Goal: Task Accomplishment & Management: Complete application form

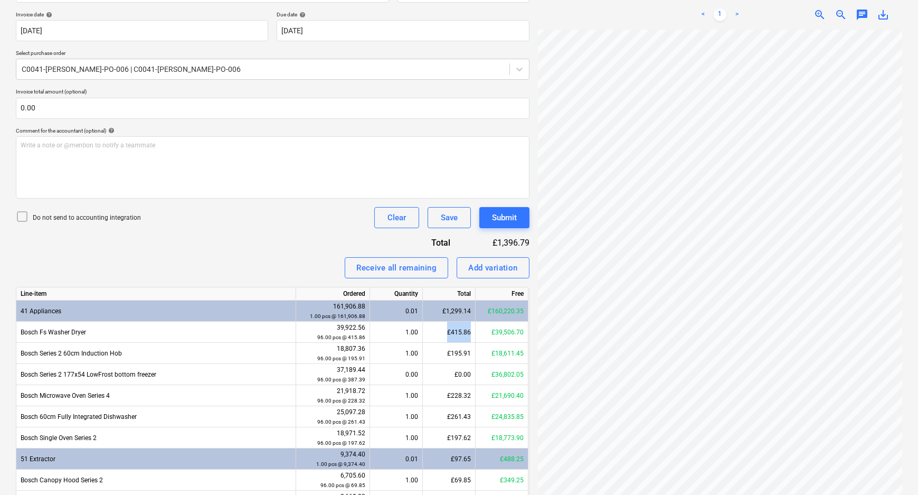
scroll to position [251, 0]
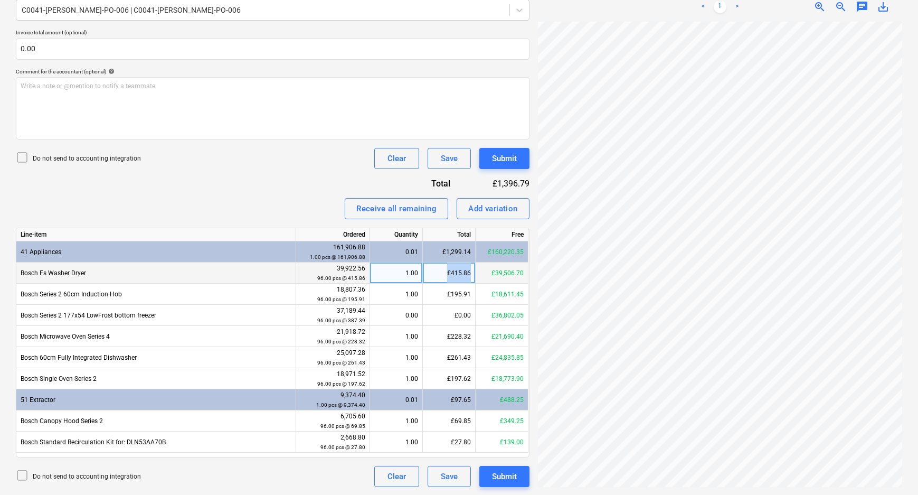
click at [466, 274] on div "£415.86" at bounding box center [449, 272] width 53 height 21
click at [466, 274] on input "415.86" at bounding box center [449, 272] width 52 height 21
click at [459, 274] on div "£415.86" at bounding box center [449, 272] width 53 height 21
click at [169, 10] on div at bounding box center [263, 10] width 482 height 11
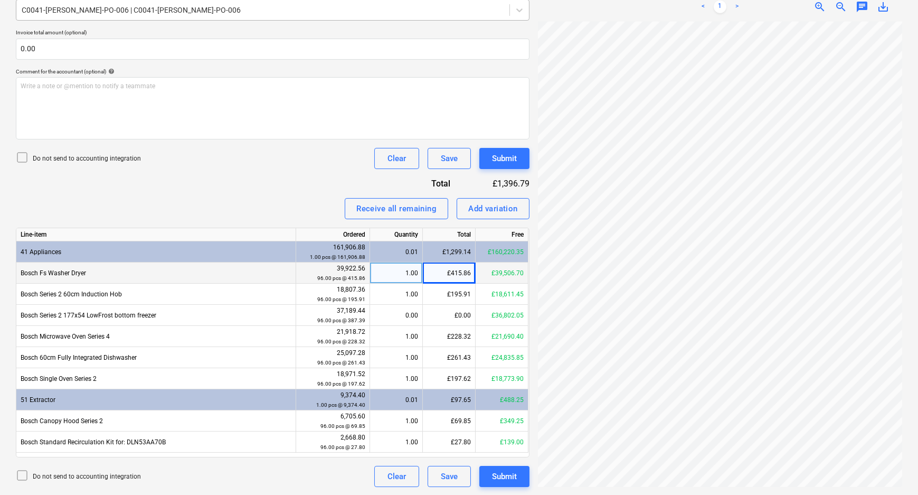
click at [172, 15] on div at bounding box center [263, 10] width 482 height 11
click at [239, 202] on div "Receive all remaining Add variation" at bounding box center [273, 208] width 514 height 21
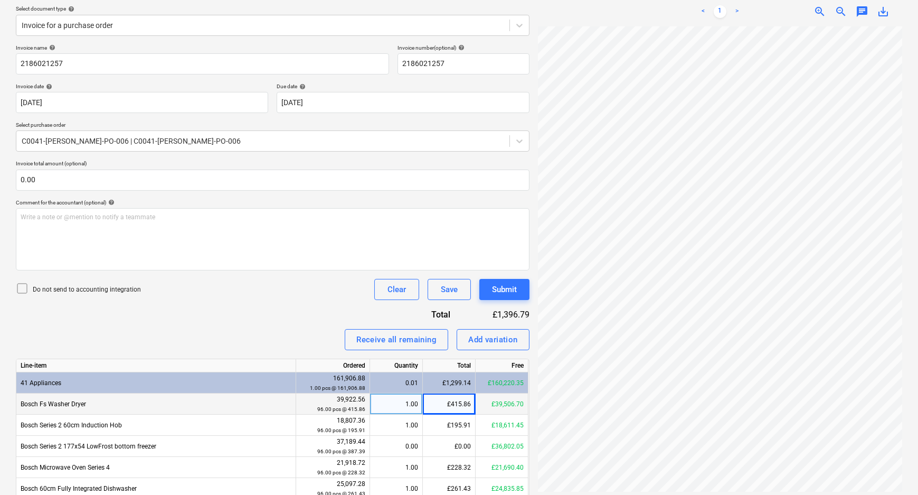
scroll to position [0, 0]
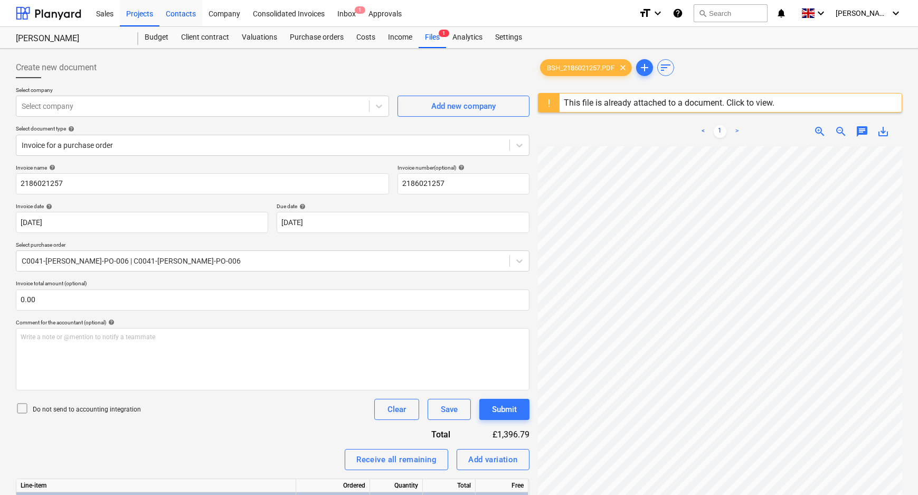
click at [189, 14] on div "Contacts" at bounding box center [180, 12] width 43 height 27
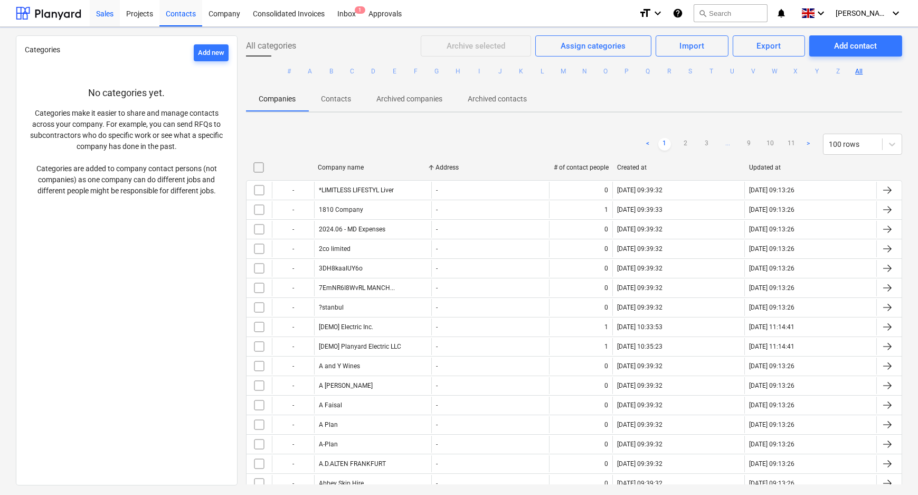
click at [117, 12] on div "Sales" at bounding box center [105, 12] width 30 height 27
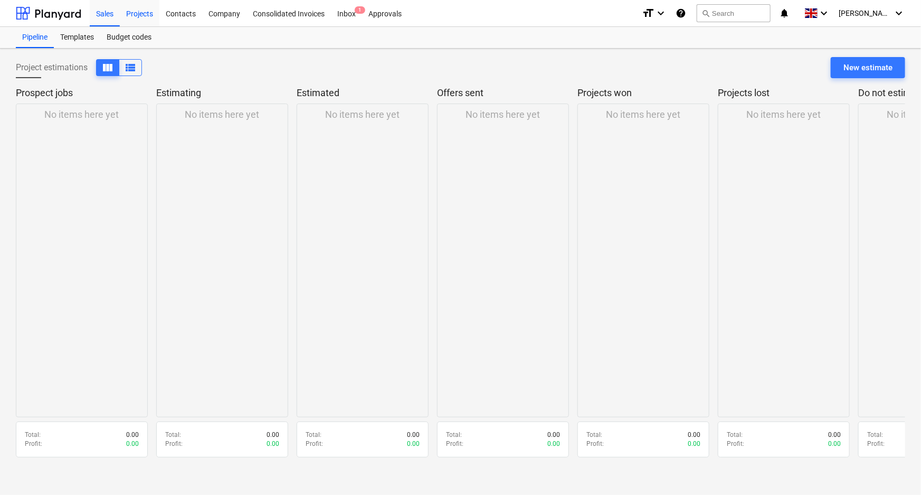
click at [130, 12] on div "Projects" at bounding box center [140, 12] width 40 height 27
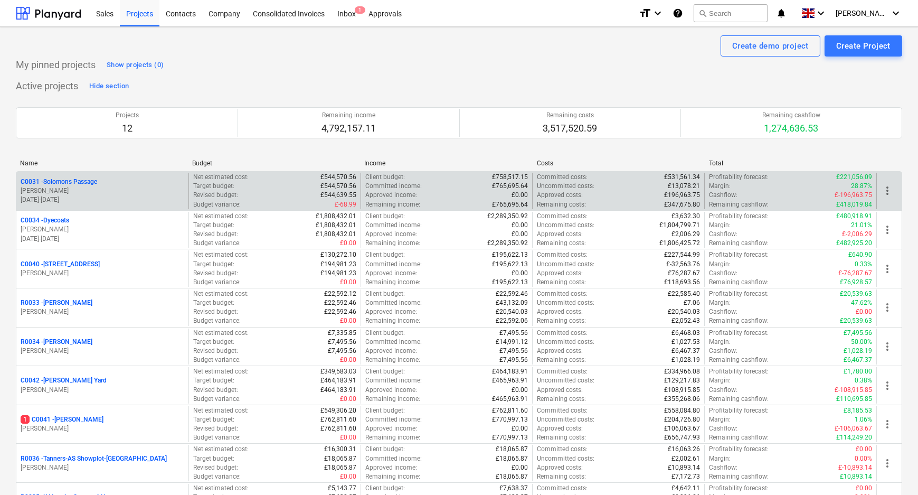
click at [73, 184] on p "C0031 - Solomons Passage" at bounding box center [59, 181] width 77 height 9
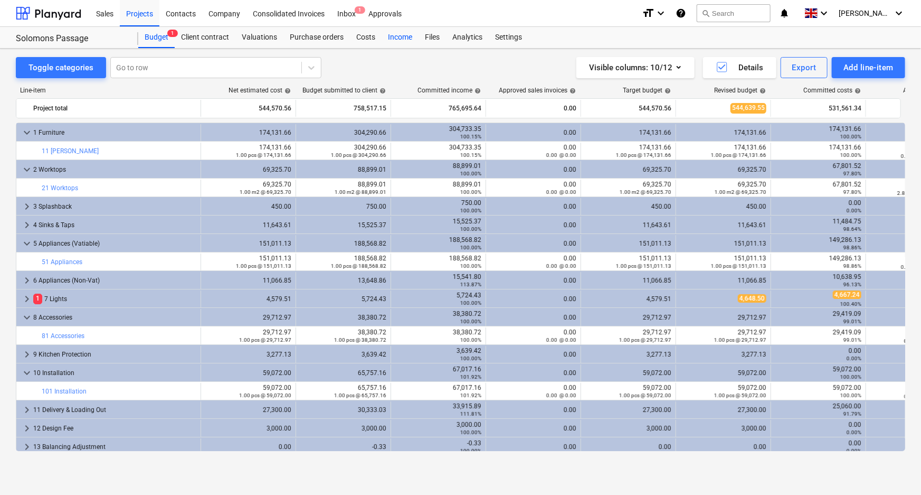
click at [394, 38] on div "Income" at bounding box center [400, 37] width 37 height 21
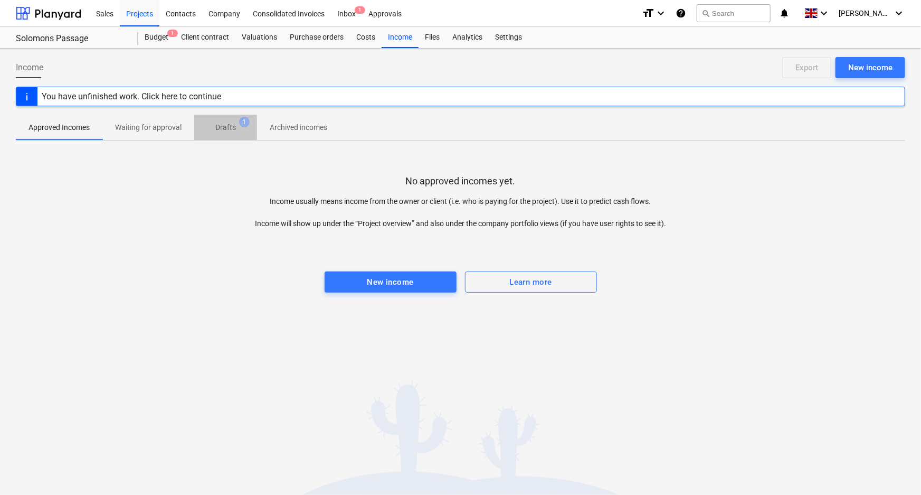
click at [230, 128] on p "Drafts" at bounding box center [225, 127] width 21 height 11
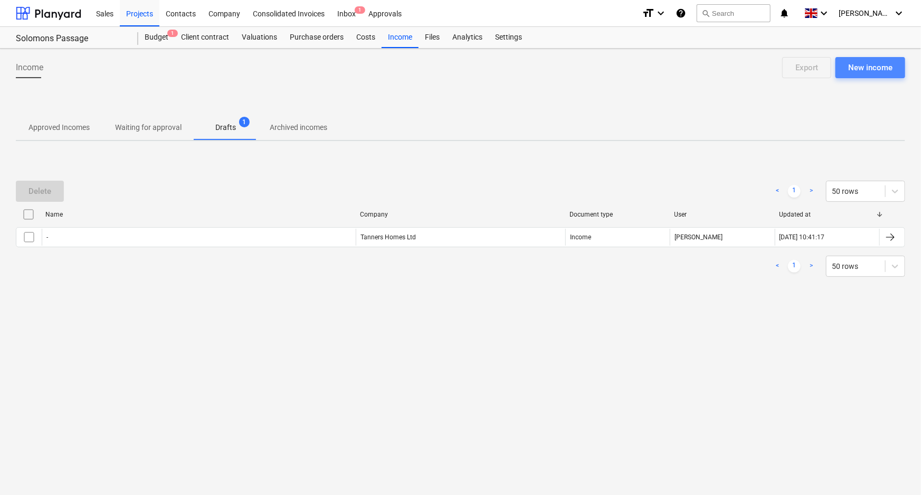
click at [861, 73] on div "New income" at bounding box center [870, 68] width 44 height 14
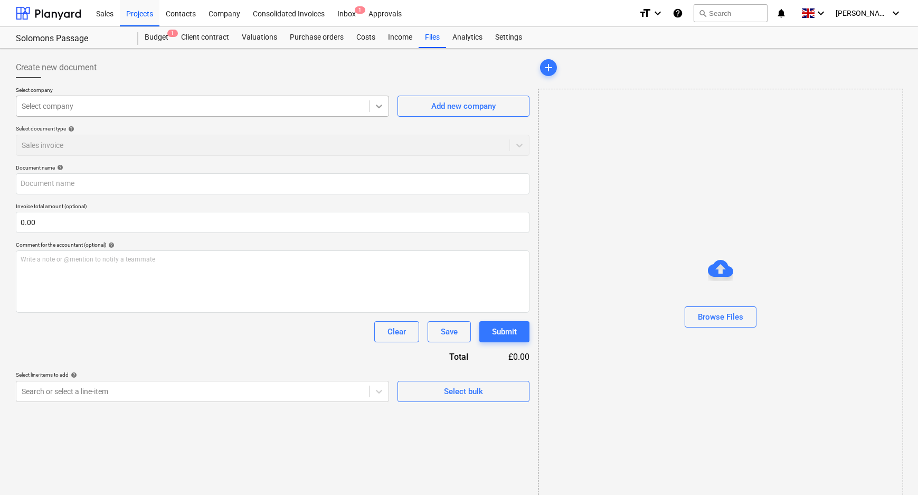
click at [377, 106] on icon at bounding box center [379, 106] width 11 height 11
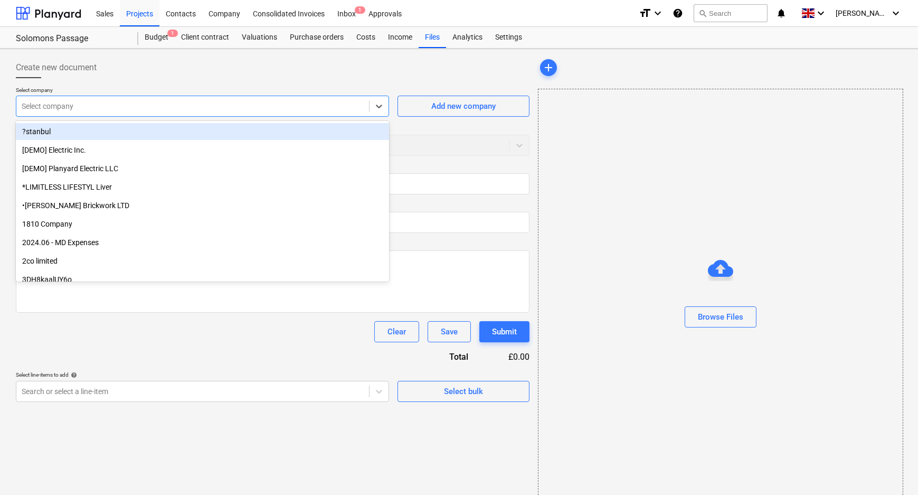
click at [150, 110] on div at bounding box center [193, 106] width 342 height 11
type input "reg"
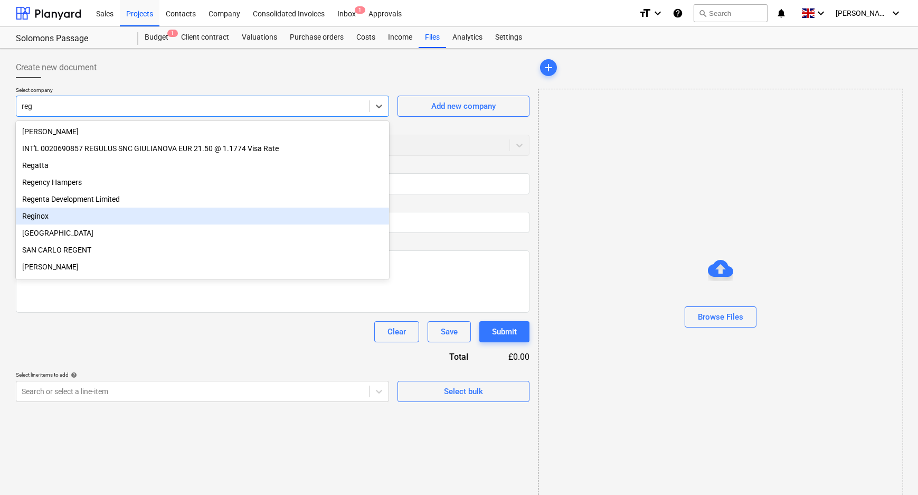
click at [106, 224] on div "Reginox" at bounding box center [202, 215] width 373 height 17
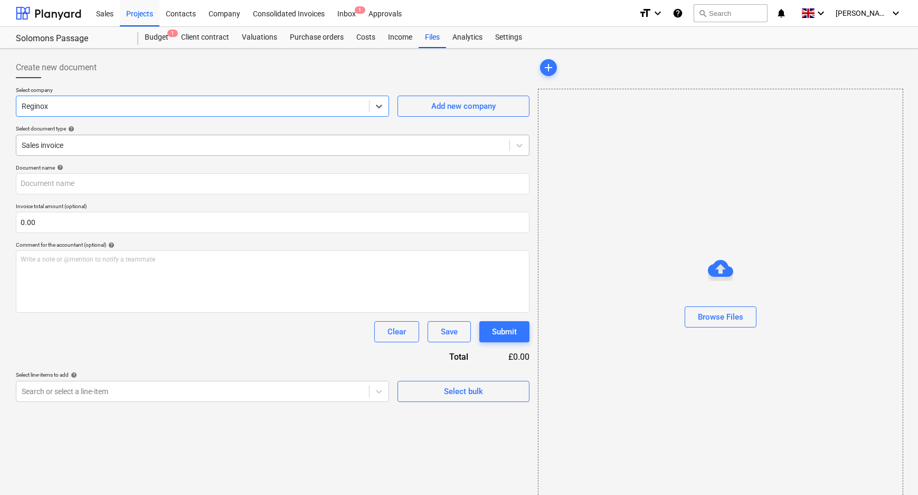
click at [102, 145] on div at bounding box center [263, 145] width 482 height 11
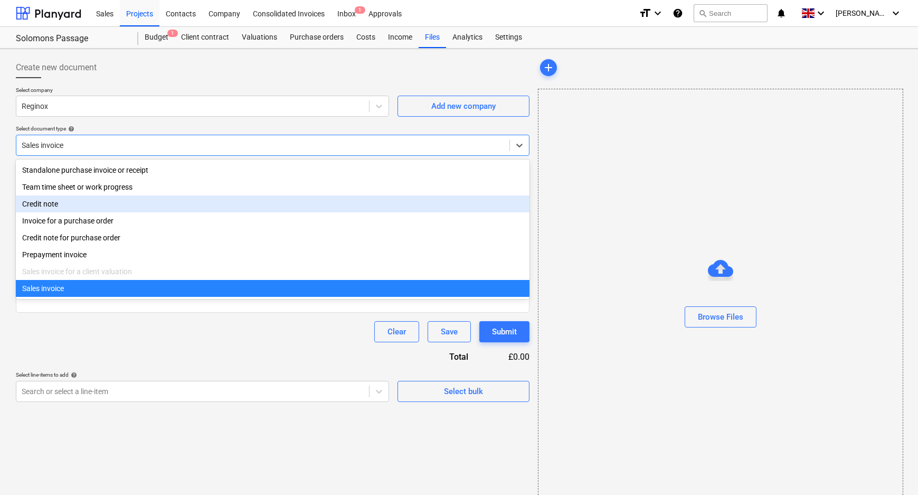
click at [77, 207] on div "Credit note" at bounding box center [273, 203] width 514 height 17
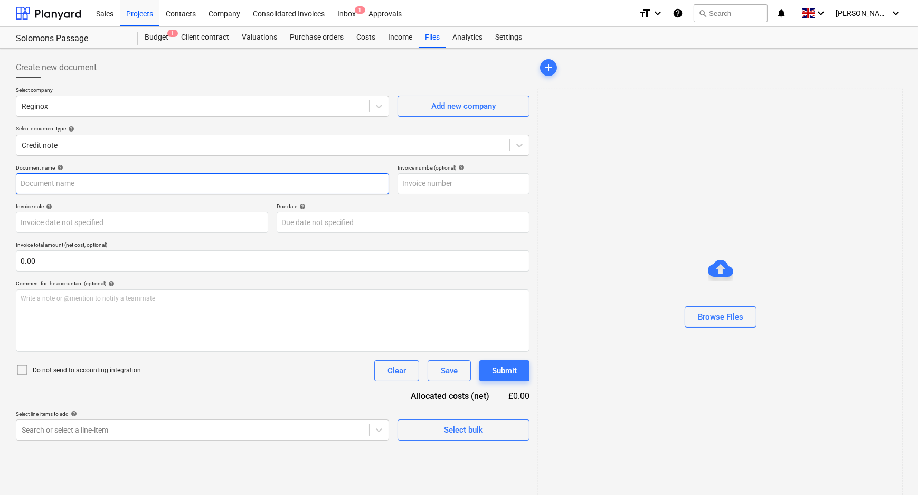
click at [241, 184] on input "text" at bounding box center [202, 183] width 373 height 21
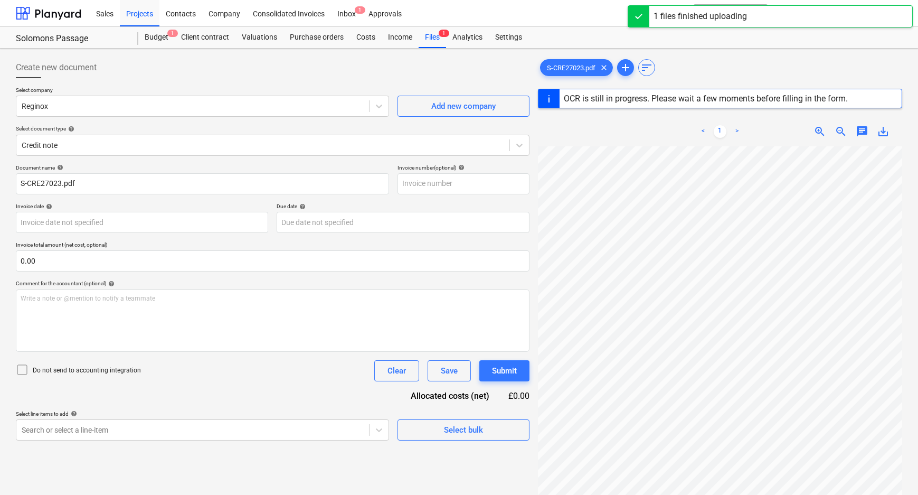
click at [74, 372] on p "Do not send to accounting integration" at bounding box center [87, 370] width 108 height 9
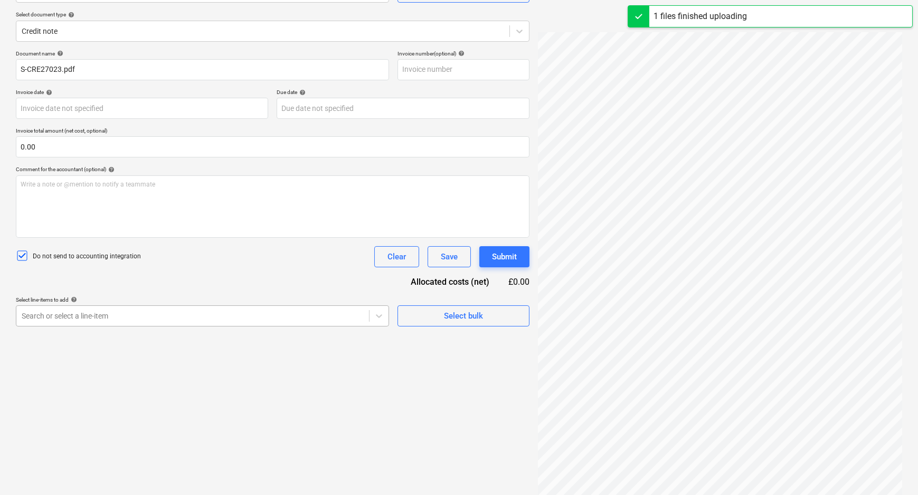
click at [227, 381] on body "Sales Projects Contacts Company Consolidated Invoices Inbox 1 Approvals format_…" at bounding box center [459, 133] width 918 height 495
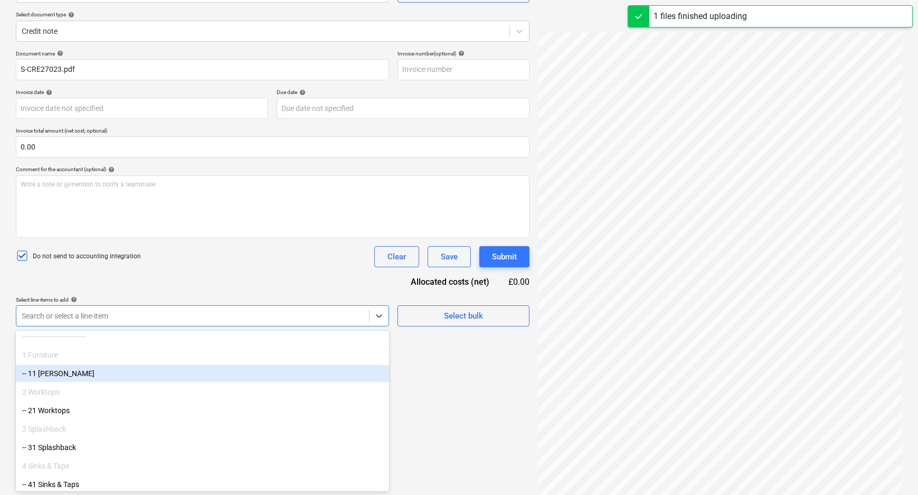
scroll to position [96, 0]
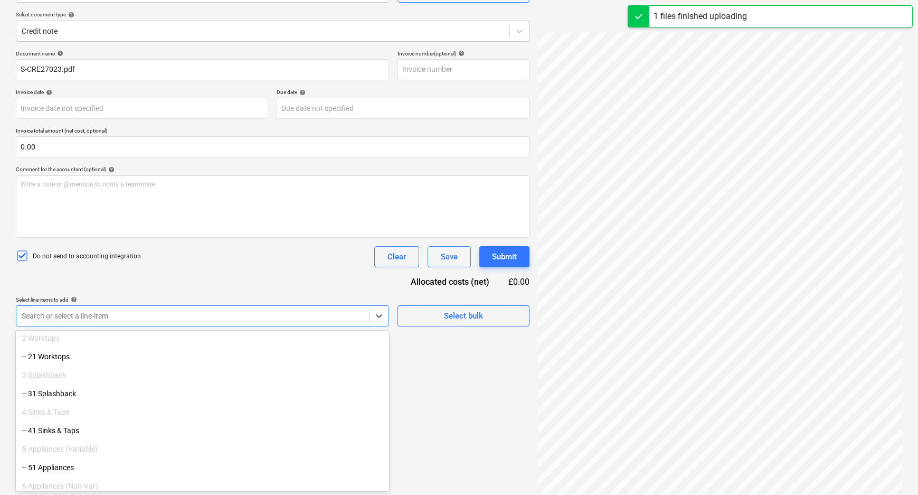
type input "S-CRE27023"
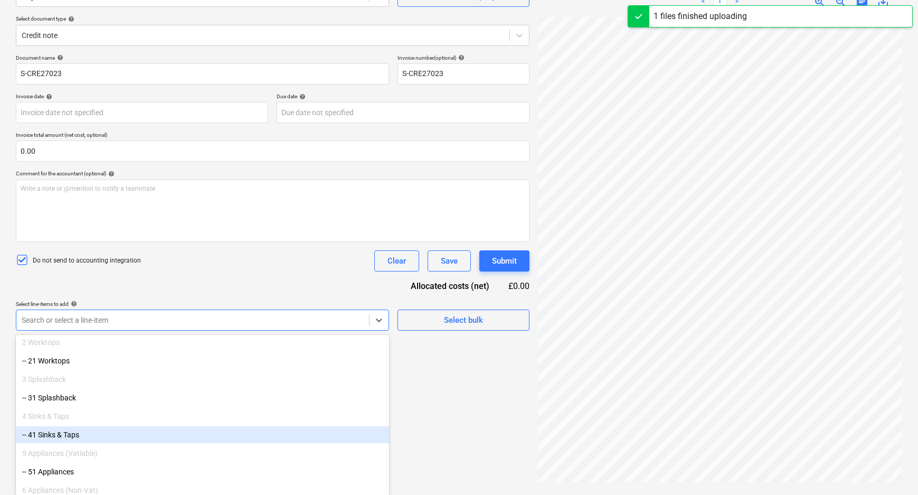
click at [79, 431] on div "-- 41 Sinks & Taps" at bounding box center [202, 434] width 373 height 17
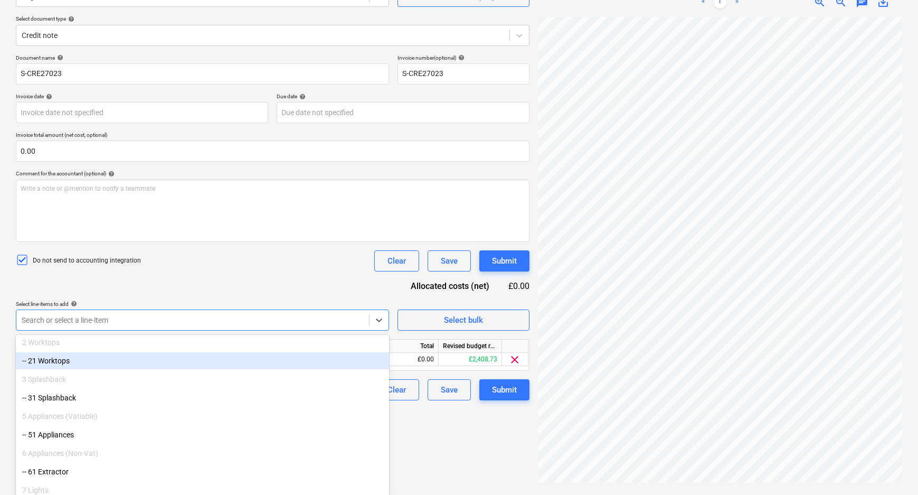
click at [238, 277] on div "Document name help S-CRE27023 Invoice number (optional) help S-CRE27023 Invoice…" at bounding box center [273, 227] width 514 height 346
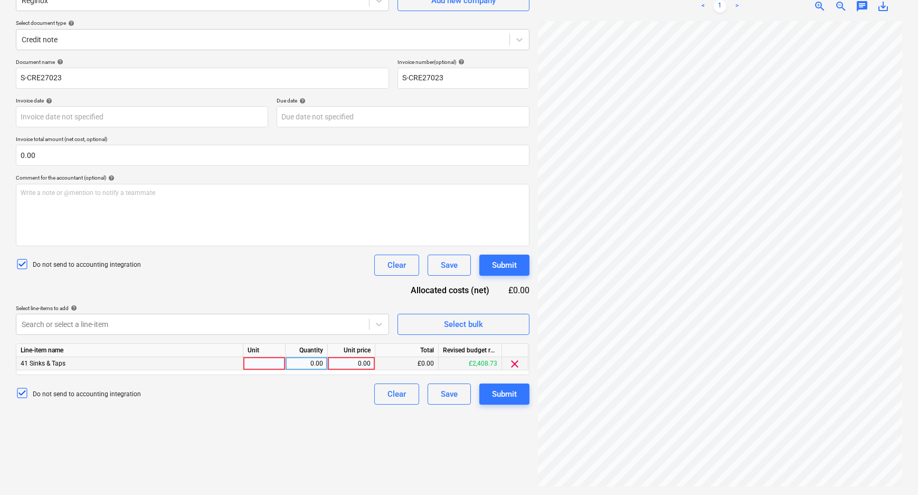
click at [252, 370] on div at bounding box center [264, 363] width 42 height 13
type input "pcs"
click at [305, 367] on div "0.00" at bounding box center [306, 363] width 33 height 13
type input "1"
click at [348, 367] on div "0.00" at bounding box center [351, 363] width 39 height 13
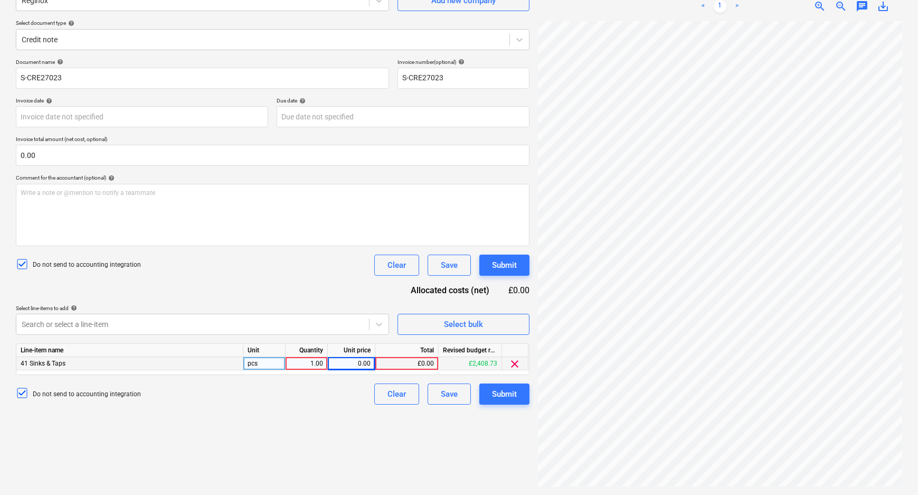
scroll to position [1, 112]
click at [400, 361] on div "£0.00" at bounding box center [406, 363] width 63 height 13
click at [367, 362] on div "0.00" at bounding box center [351, 363] width 39 height 13
type input "31.36"
click at [343, 406] on div "Create new document Select company Reginox Add new company Select document type…" at bounding box center [273, 218] width 522 height 543
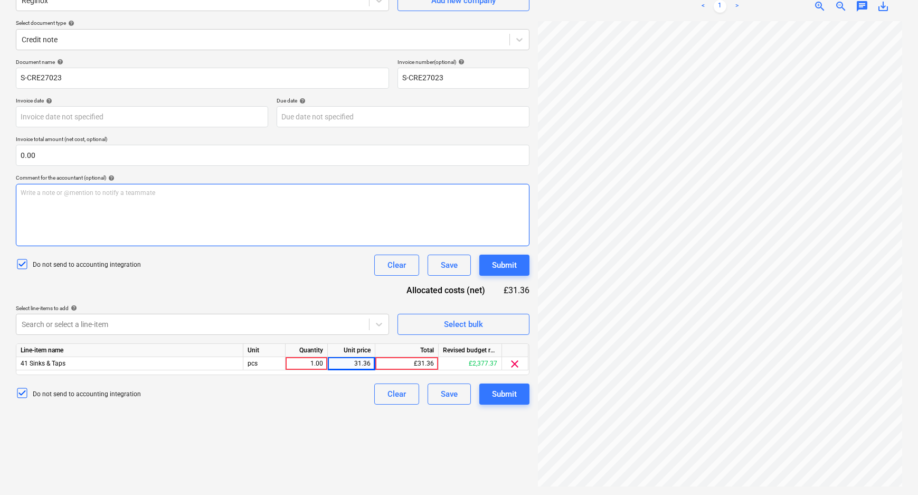
click at [253, 207] on div "Write a note or @mention to notify a teammate [PERSON_NAME]" at bounding box center [273, 215] width 514 height 62
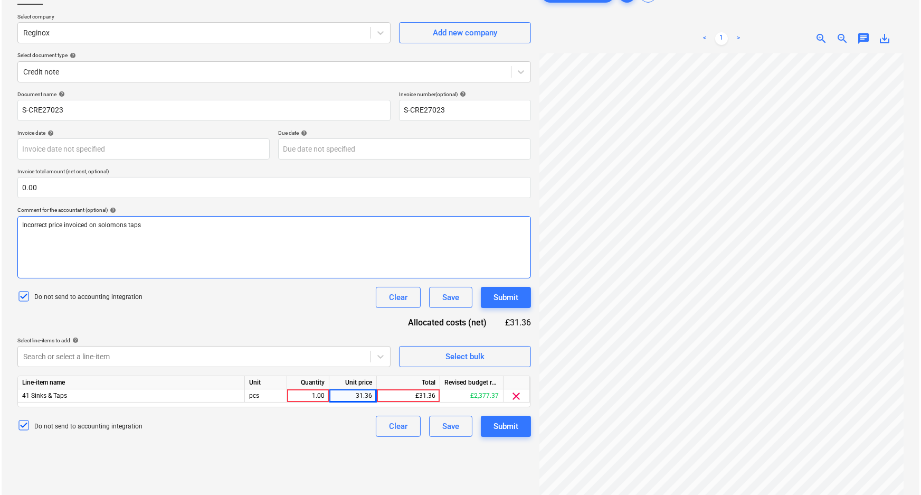
scroll to position [106, 0]
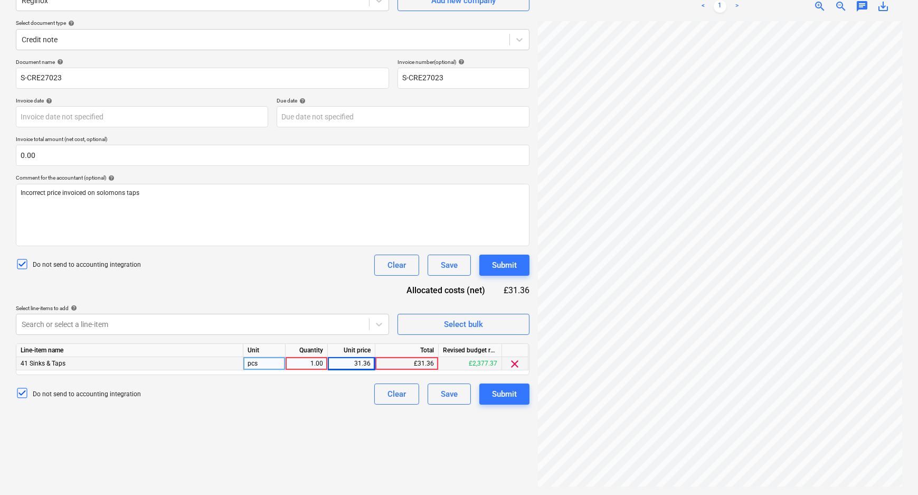
click at [310, 365] on div "1.00" at bounding box center [306, 363] width 33 height 13
click at [310, 364] on input "1" at bounding box center [307, 363] width 42 height 13
type input "-1"
click at [364, 417] on div "Create new document Select company Reginox Add new company Select document type…" at bounding box center [273, 218] width 522 height 543
click at [507, 392] on div "Submit" at bounding box center [504, 394] width 25 height 14
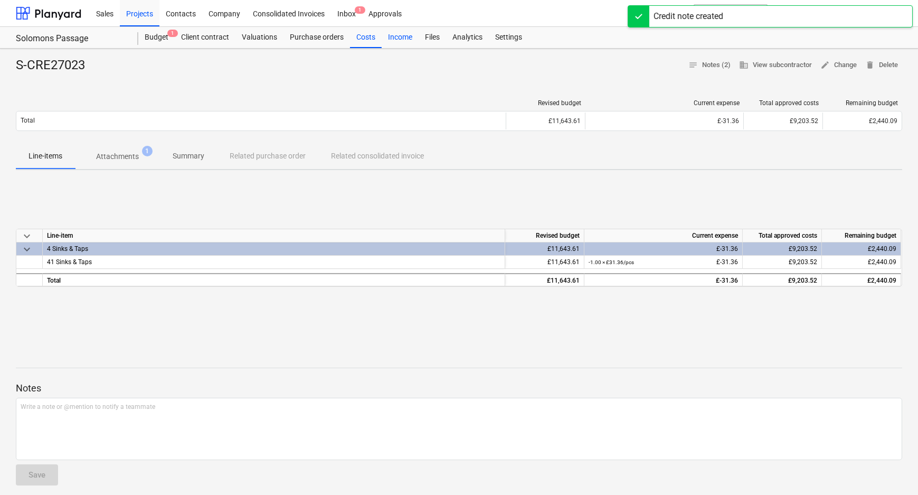
click at [402, 42] on div "Income" at bounding box center [400, 37] width 37 height 21
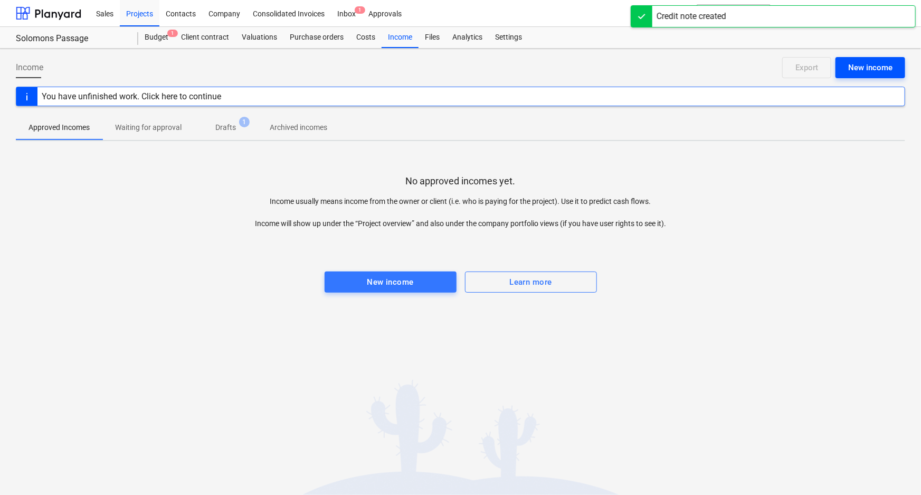
click at [853, 62] on div "New income" at bounding box center [870, 68] width 44 height 14
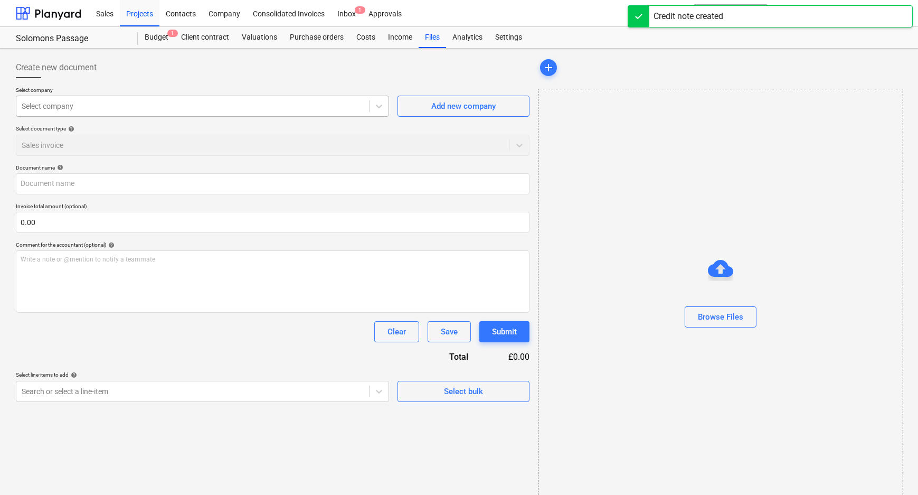
click at [161, 101] on div at bounding box center [193, 106] width 342 height 11
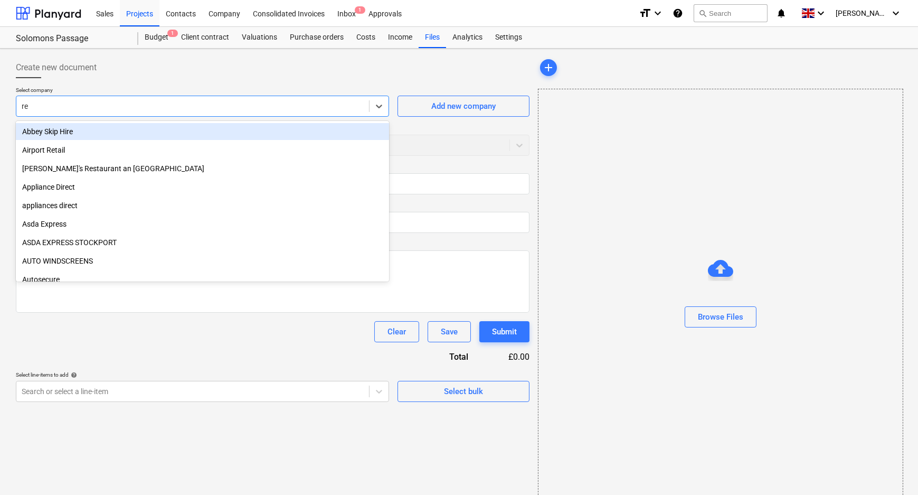
type input "reg"
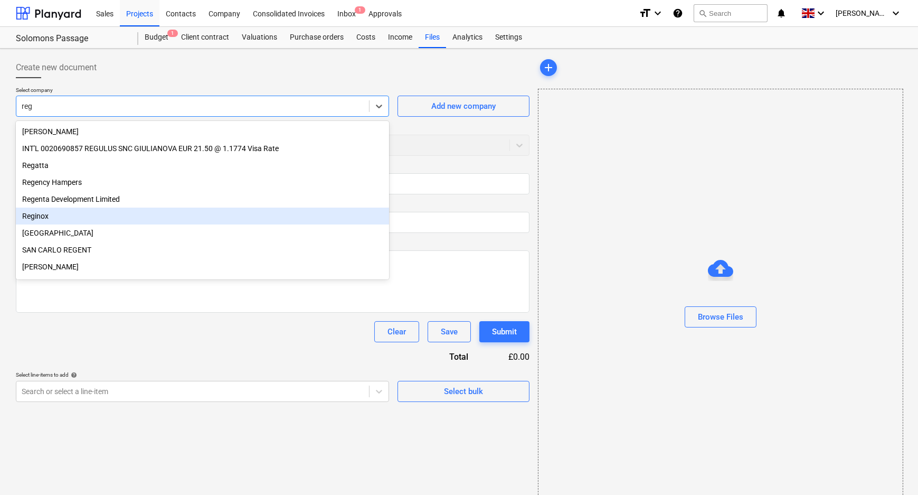
click at [98, 220] on div "Reginox" at bounding box center [202, 215] width 373 height 17
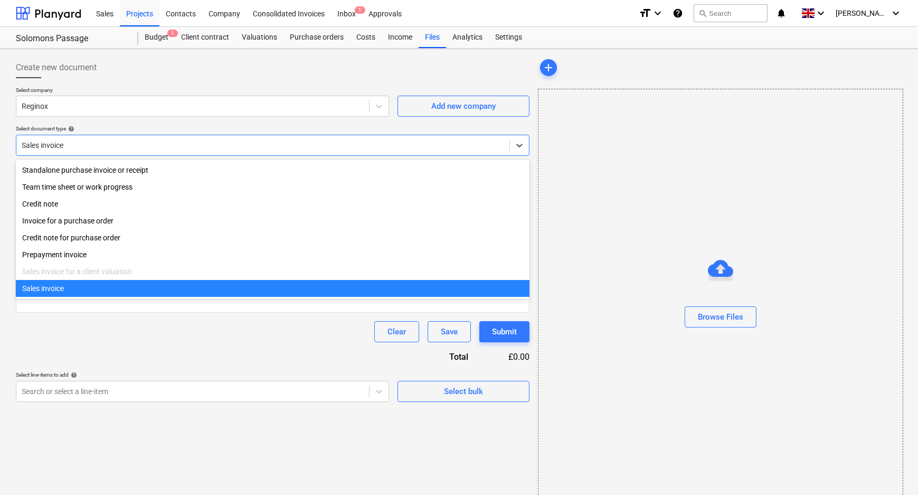
click at [74, 150] on div at bounding box center [263, 145] width 482 height 11
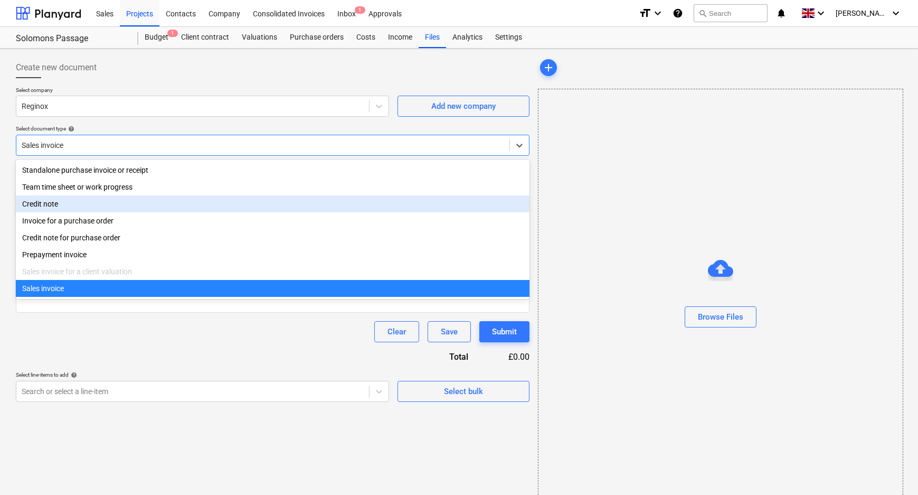
click at [71, 211] on div "Credit note" at bounding box center [273, 203] width 514 height 17
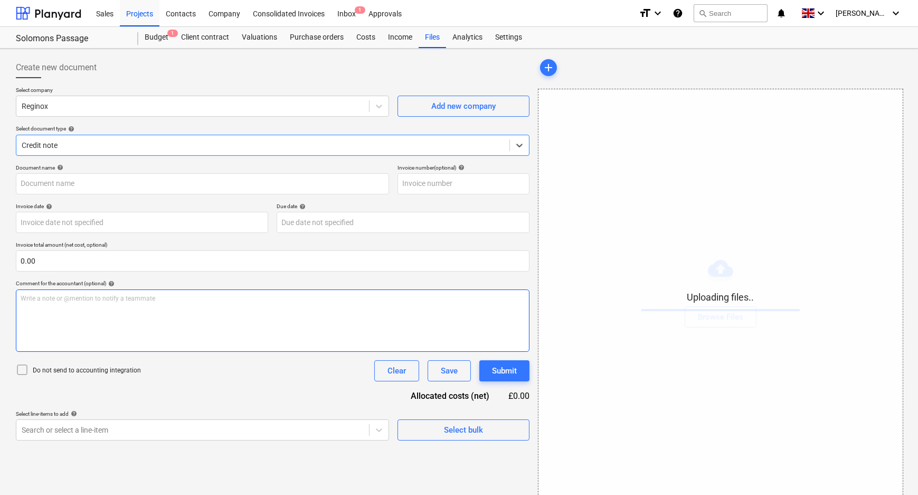
click at [231, 322] on div "Write a note or @mention to notify a teammate [PERSON_NAME]" at bounding box center [273, 320] width 514 height 62
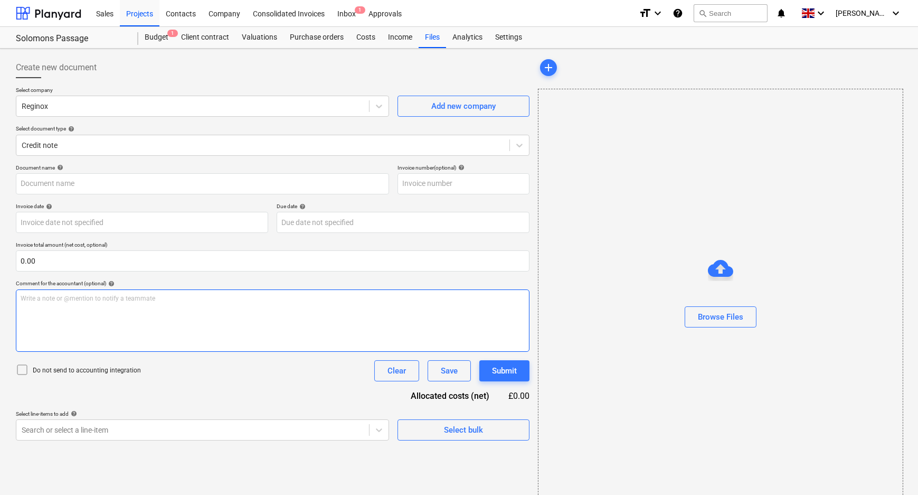
type input "S-CRE26771.pdf"
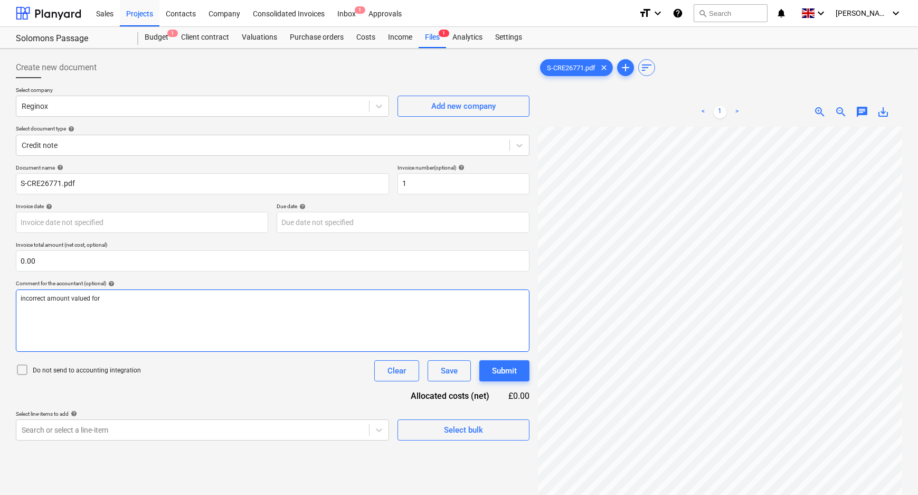
type input "1"
click at [74, 301] on p "incorrect amount valued for taps on solomons" at bounding box center [273, 298] width 504 height 9
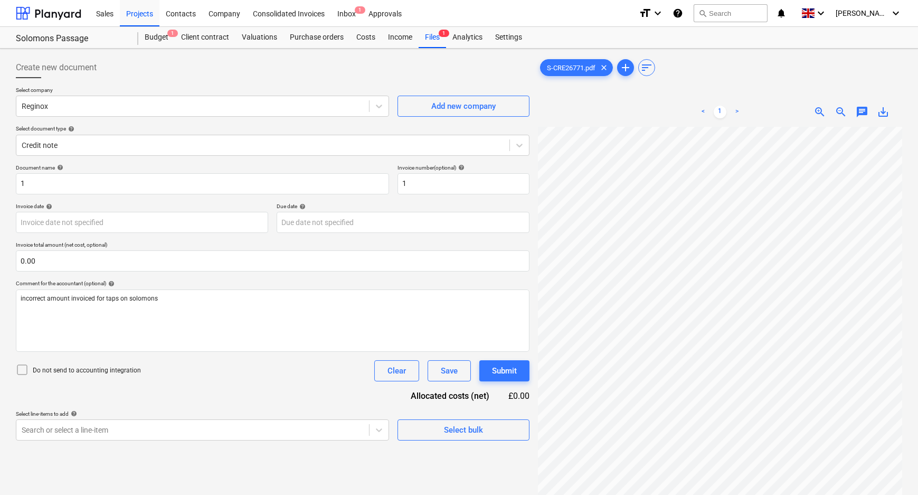
click at [28, 365] on icon at bounding box center [22, 369] width 13 height 13
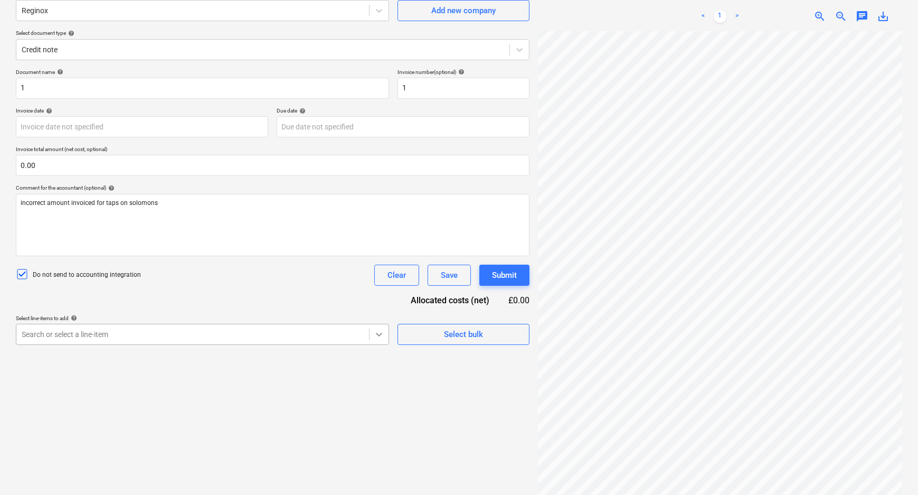
scroll to position [110, 0]
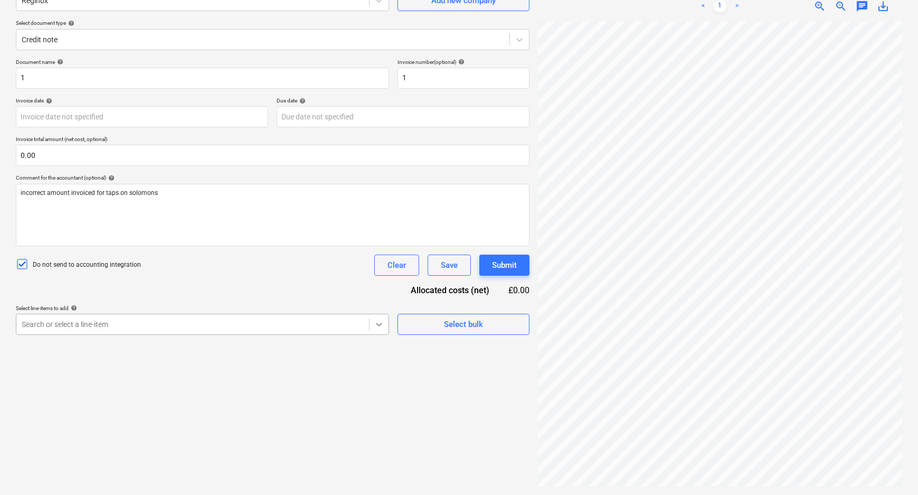
click at [379, 335] on body "Sales Projects Contacts Company Consolidated Invoices Inbox 1 Approvals format_…" at bounding box center [459, 141] width 918 height 495
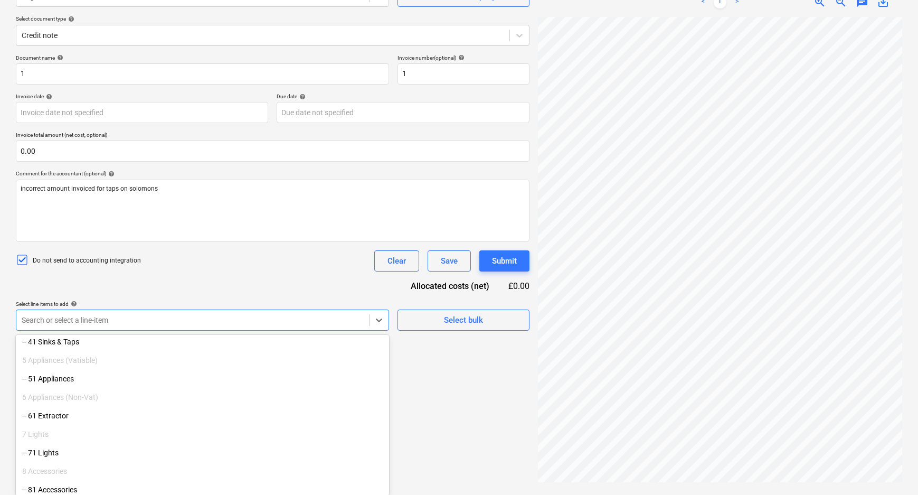
scroll to position [192, 0]
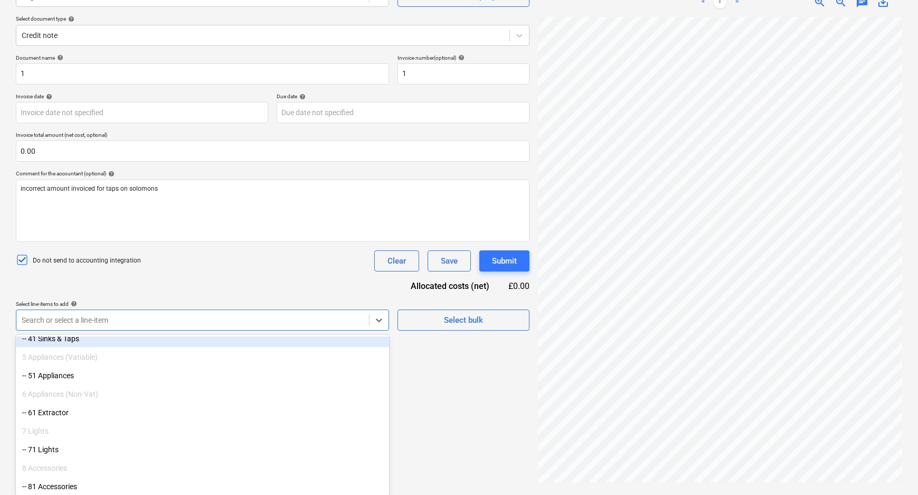
click at [65, 342] on div "-- 41 Sinks & Taps" at bounding box center [202, 338] width 373 height 17
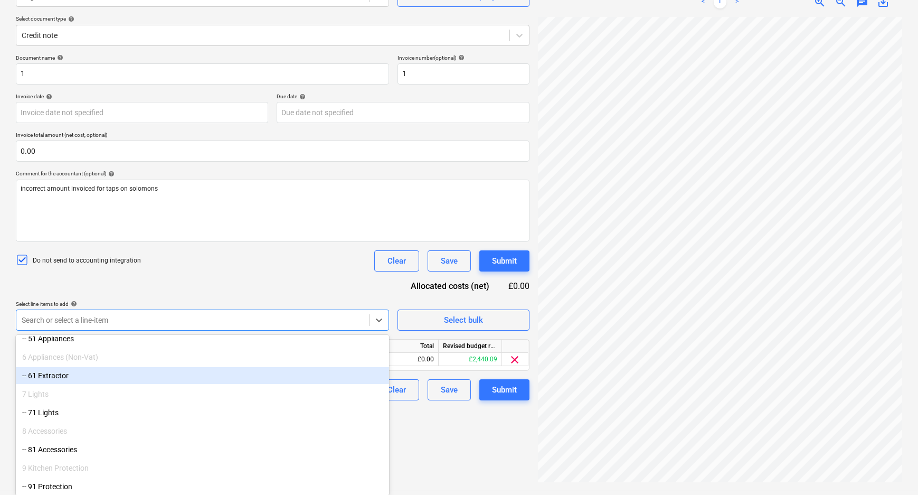
scroll to position [106, 0]
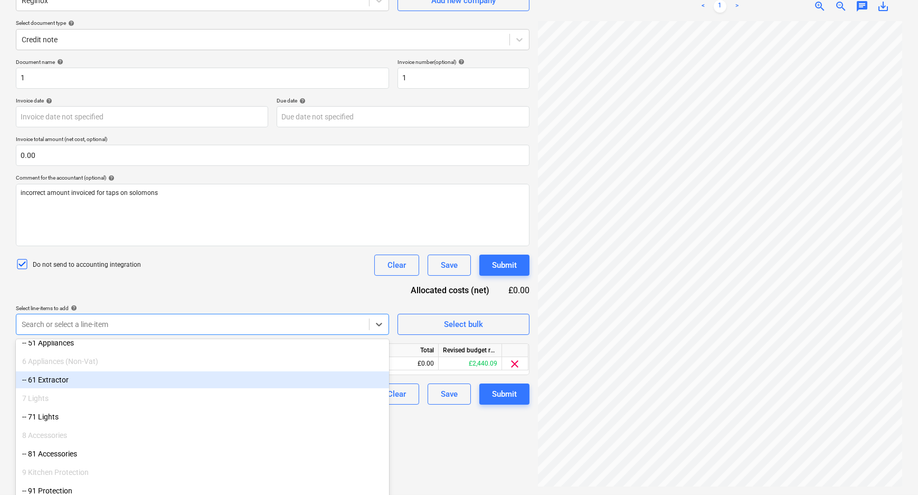
click at [445, 425] on div "Create new document Select company Reginox Add new company Select document type…" at bounding box center [273, 218] width 522 height 543
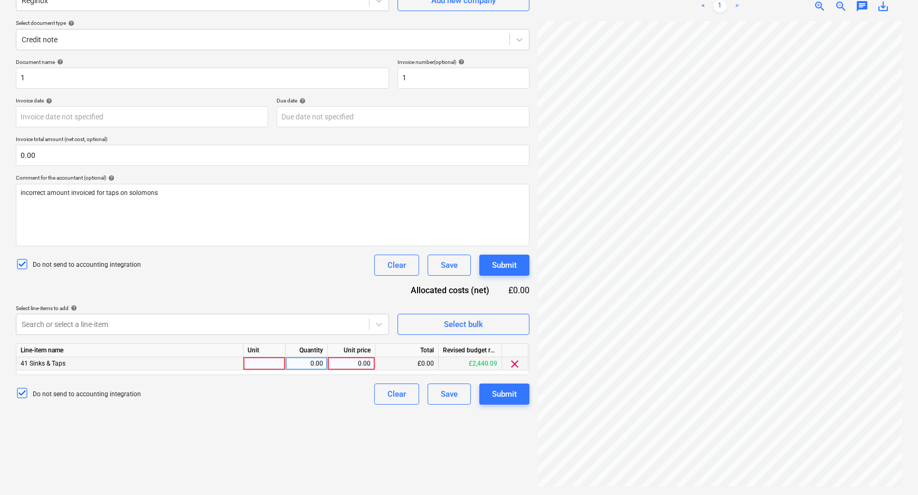
click at [262, 359] on div at bounding box center [264, 363] width 42 height 13
type input "pcs"
click at [283, 363] on input "pcs" at bounding box center [264, 363] width 42 height 13
click at [311, 363] on div "0.00" at bounding box center [306, 363] width 33 height 13
type input "-1"
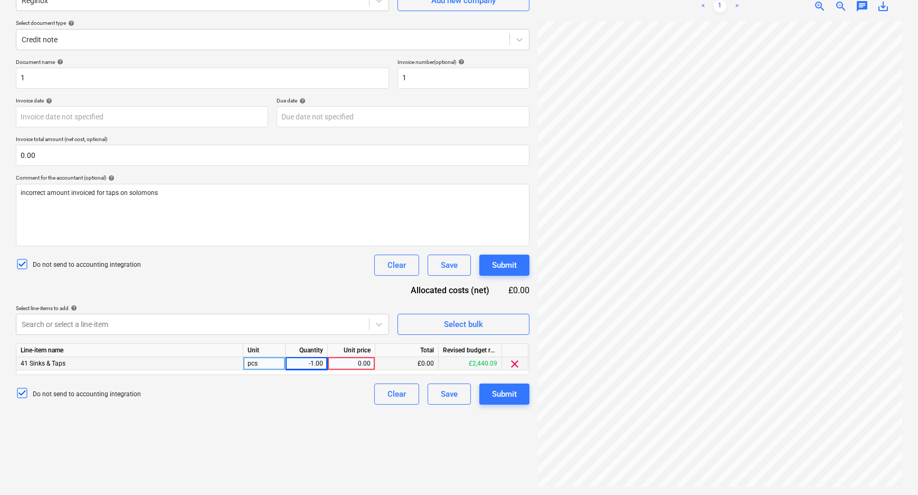
click at [348, 365] on div "0.00" at bounding box center [351, 363] width 39 height 13
click at [406, 366] on div "£0.00" at bounding box center [406, 363] width 63 height 13
click at [409, 364] on div "£0.00" at bounding box center [406, 363] width 63 height 13
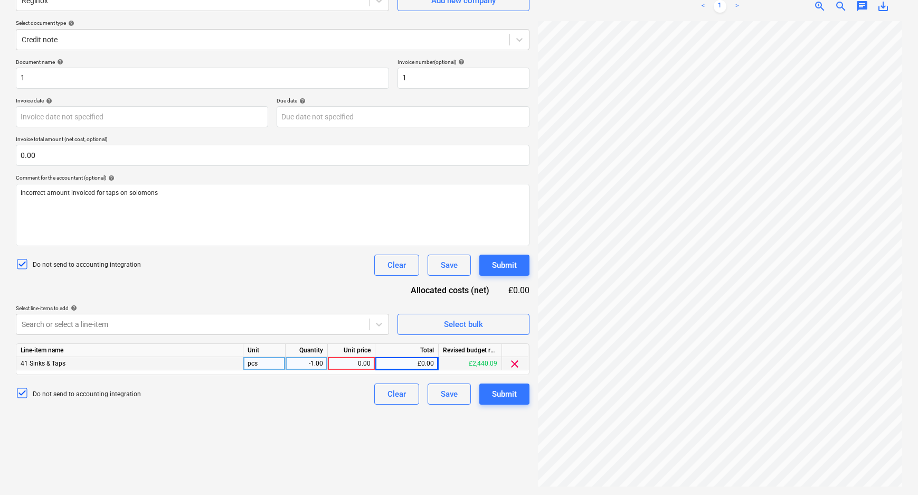
click at [431, 364] on div "£0.00" at bounding box center [406, 363] width 63 height 13
click at [354, 364] on div "0.00" at bounding box center [351, 363] width 39 height 13
type input "13.86"
click at [344, 423] on div "Create new document Select company Reginox Add new company Select document type…" at bounding box center [273, 218] width 522 height 543
click at [508, 396] on div "Submit" at bounding box center [504, 394] width 25 height 14
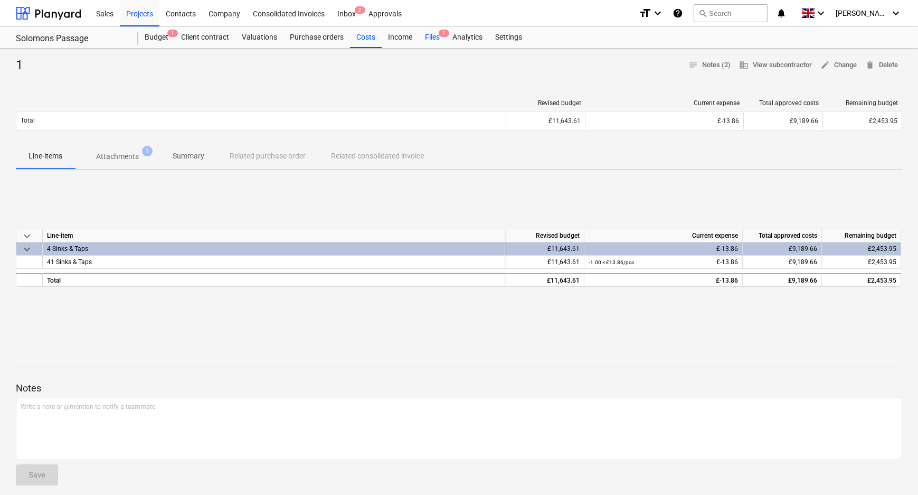
click at [441, 36] on span "1" at bounding box center [444, 33] width 11 height 7
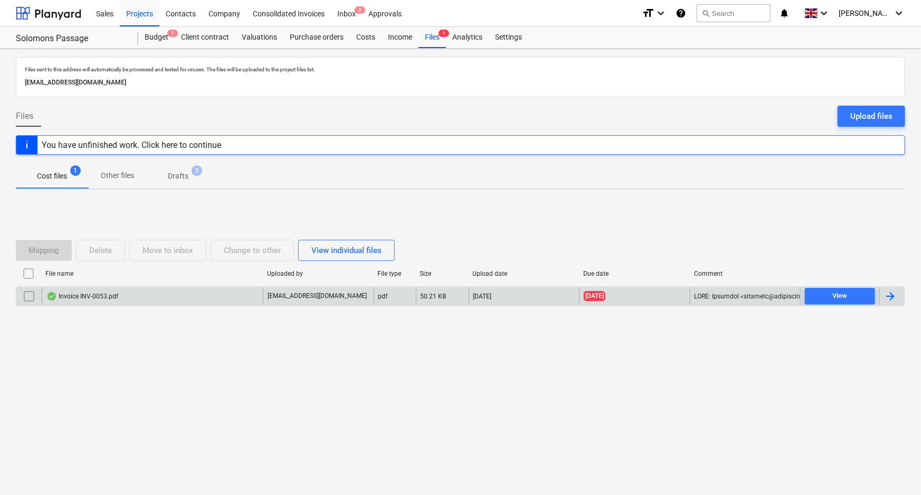
click at [125, 294] on div "Invoice INV-0053.pdf" at bounding box center [152, 296] width 221 height 17
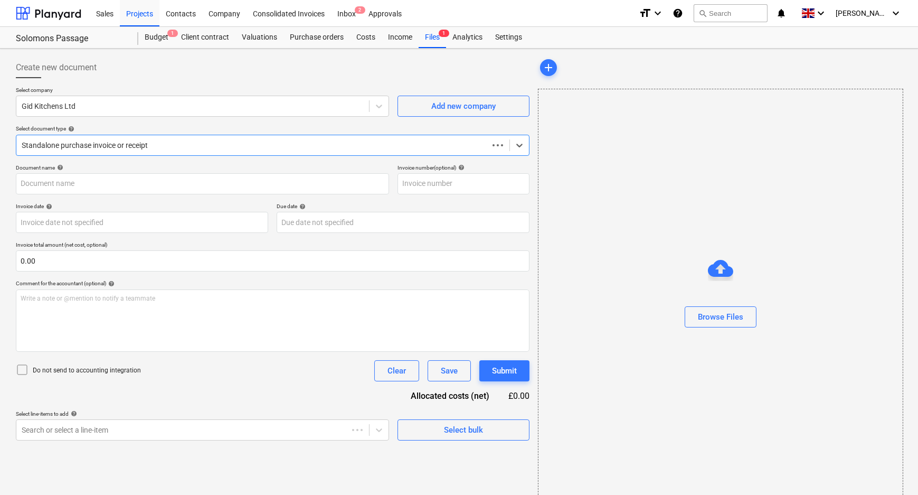
type input "INV-0053"
type input "[DATE]"
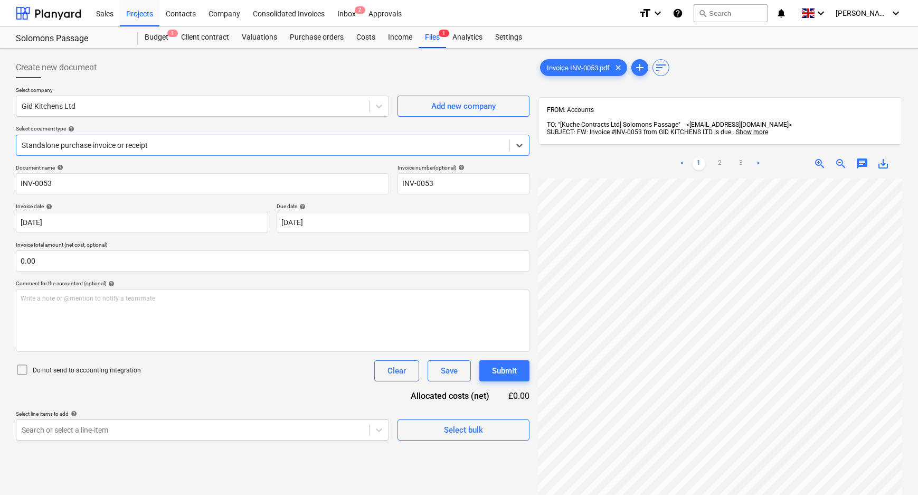
click at [282, 147] on div at bounding box center [263, 145] width 482 height 11
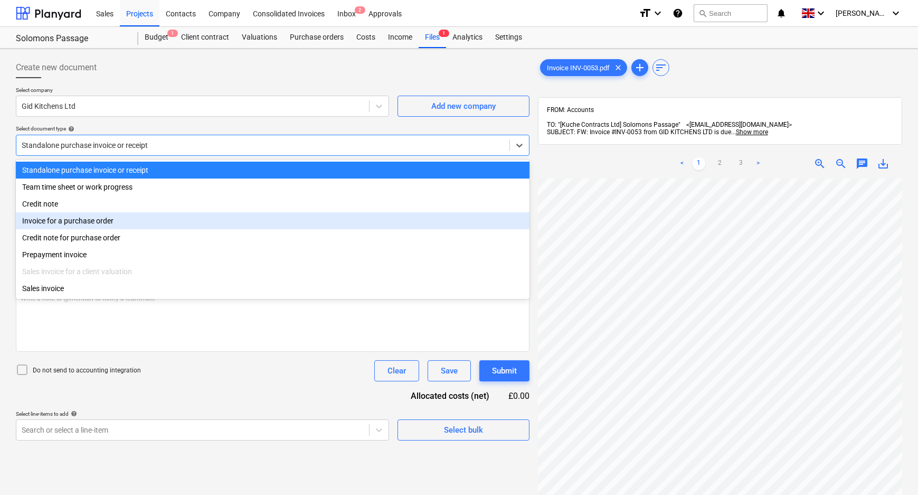
click at [132, 226] on div "Invoice for a purchase order" at bounding box center [273, 220] width 514 height 17
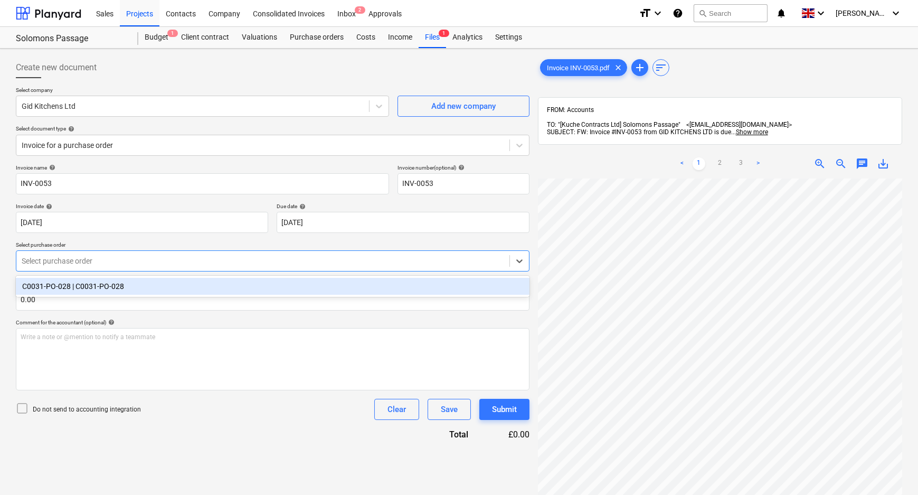
click at [127, 260] on div at bounding box center [263, 260] width 482 height 11
click at [126, 289] on div "C0031-PO-028 | C0031-PO-028" at bounding box center [273, 286] width 514 height 17
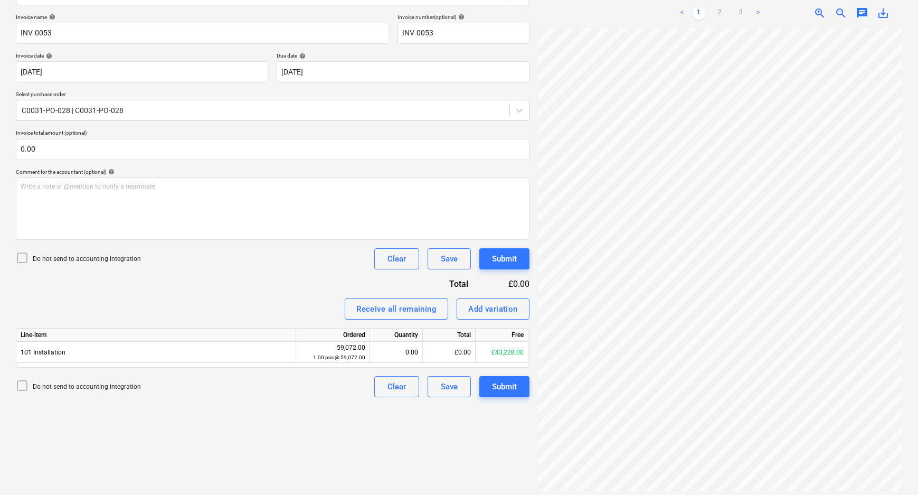
scroll to position [209, 112]
click at [556, 10] on div "< 1 2 3 > zoom_in zoom_out chat 0 save_alt" at bounding box center [720, 245] width 364 height 495
click at [736, 7] on link "3" at bounding box center [741, 13] width 13 height 13
click at [633, 344] on html "Sales Projects Contacts Company Consolidated Invoices Inbox 2 Approvals format_…" at bounding box center [459, 97] width 918 height 495
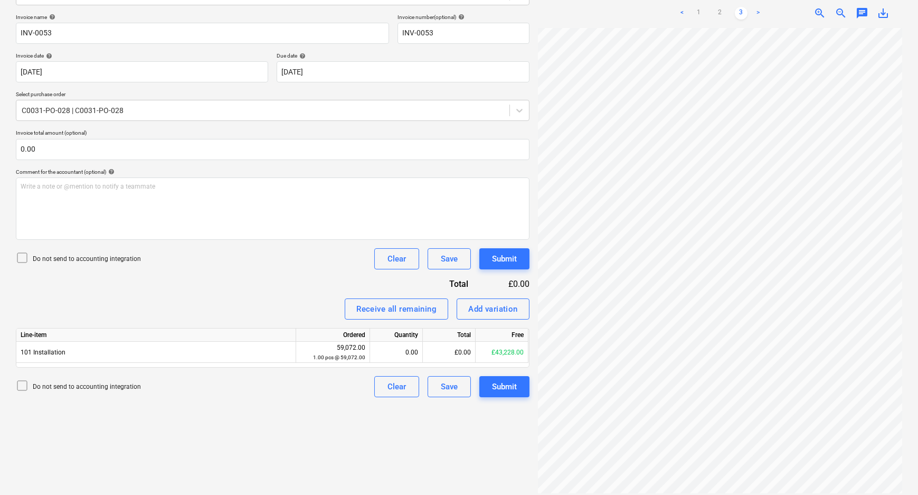
scroll to position [0, 112]
drag, startPoint x: 723, startPoint y: 3, endPoint x: 727, endPoint y: 20, distance: 17.3
click at [723, 7] on link "2" at bounding box center [720, 13] width 13 height 13
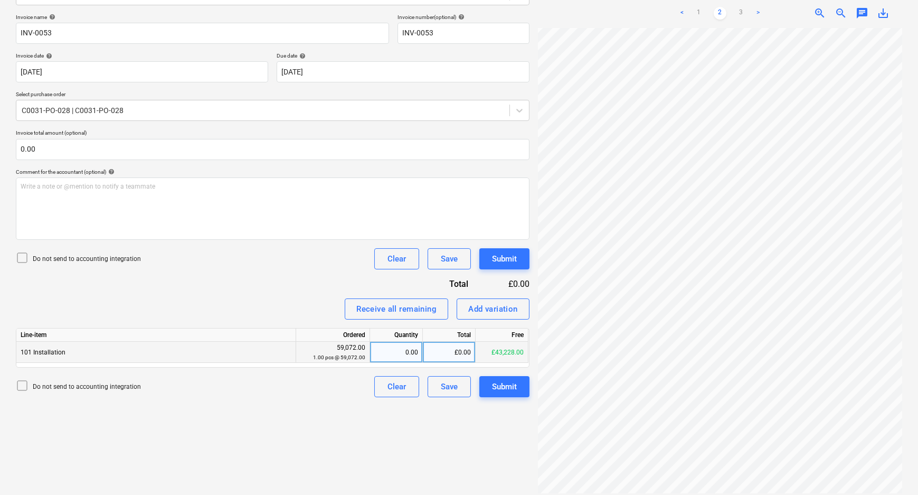
click at [460, 351] on div "£0.00" at bounding box center [449, 352] width 53 height 21
type input "3905"
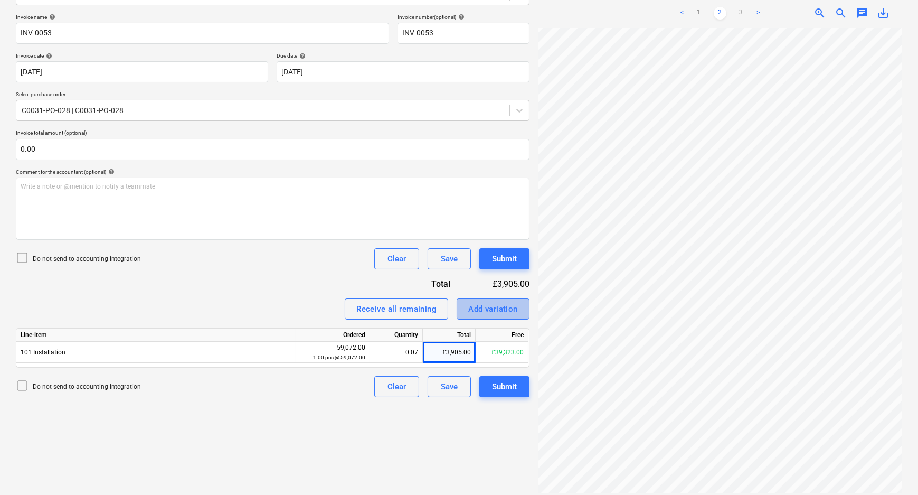
click at [484, 311] on div "Add variation" at bounding box center [493, 309] width 50 height 14
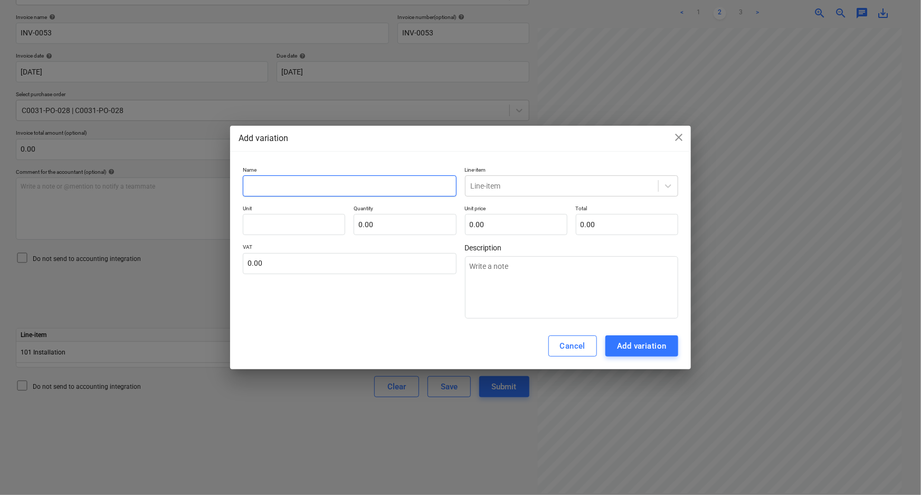
click at [279, 191] on input "text" at bounding box center [349, 185] width 213 height 21
type textarea "x"
type input "R"
type textarea "x"
type input "Re"
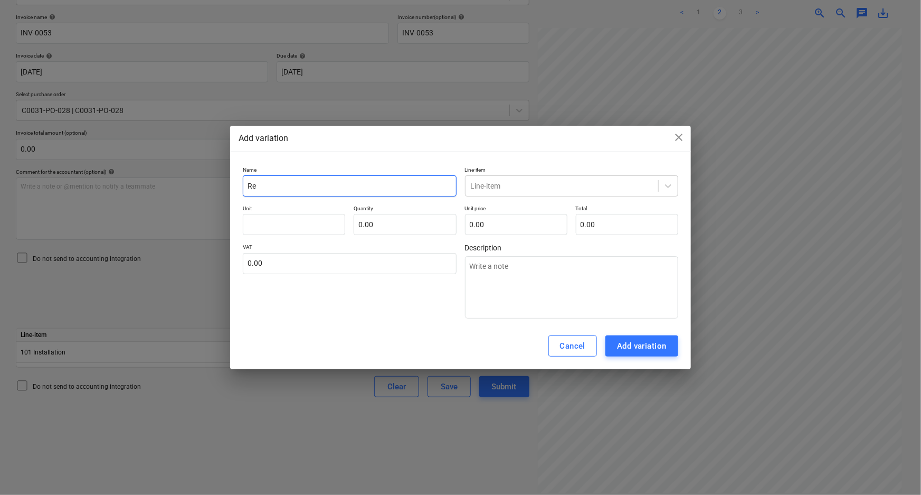
type textarea "x"
type input "Rem"
type textarea "x"
type input "Reme"
type textarea "x"
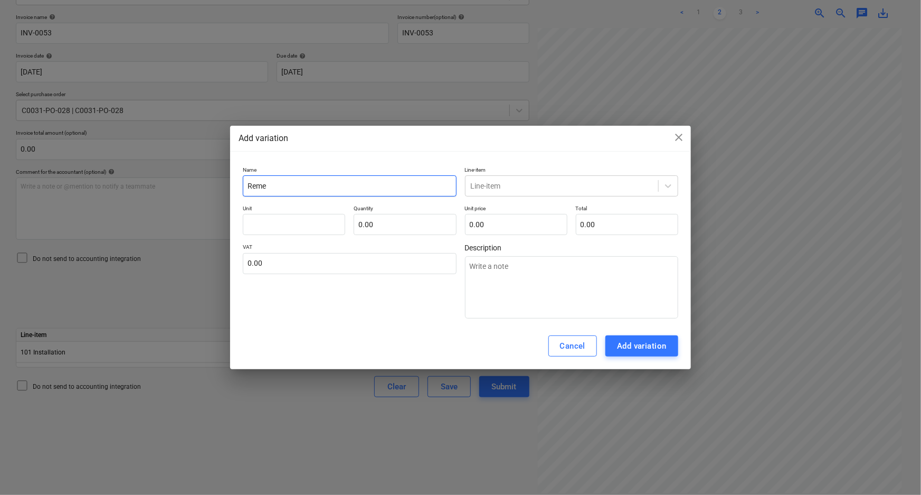
type input "Remed"
type textarea "x"
type input "Remedi"
type textarea "x"
type input "Remedia"
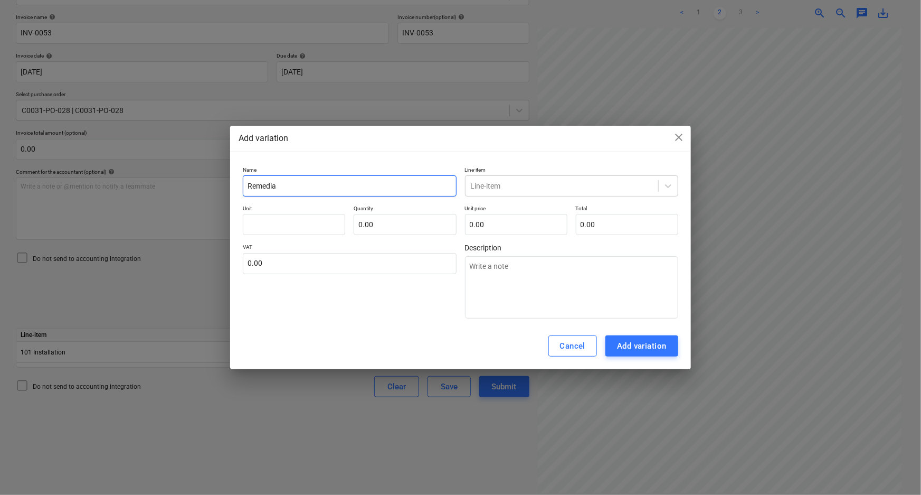
type textarea "x"
type input "Remedial"
type textarea "x"
type input "Remedial"
type textarea "x"
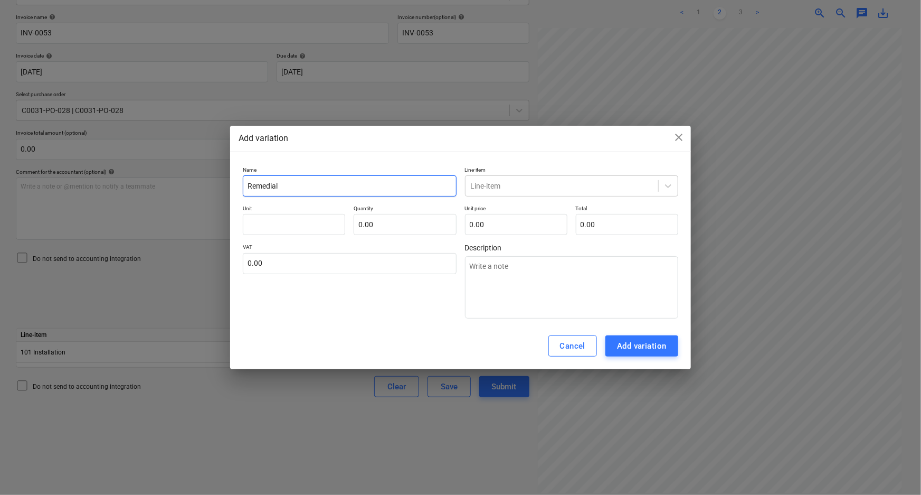
type input "Remedial d"
type textarea "x"
type input "Remedial da"
type textarea "x"
type input "Remedial day"
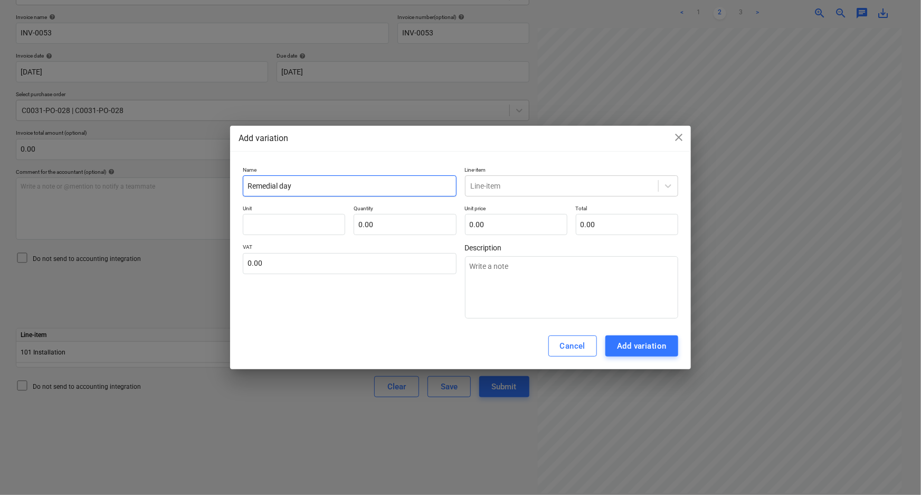
type textarea "x"
type input "Remedial day"
type textarea "x"
type input "Remedial day w"
type textarea "x"
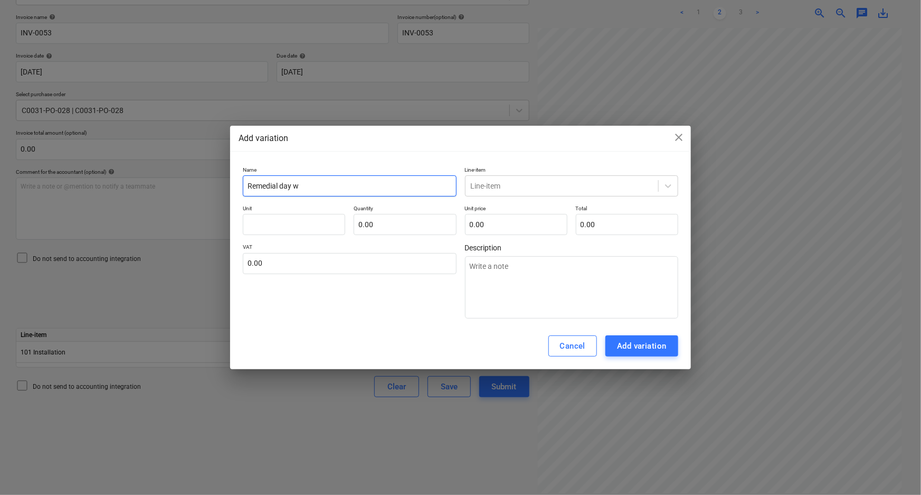
type input "Remedial day wo"
type textarea "x"
type input "Remedial day wor"
type textarea "x"
type input "Remedial day work"
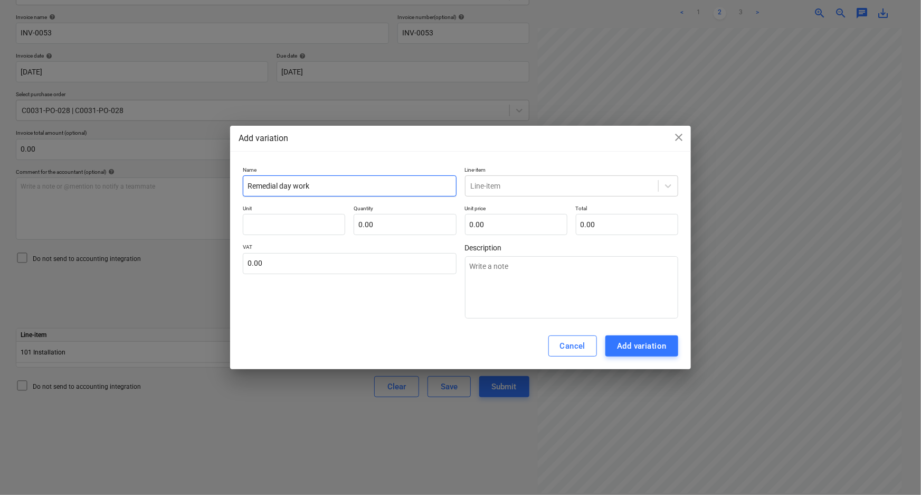
type textarea "x"
type input "Remedial day works"
type textarea "x"
type input "Remedial day works"
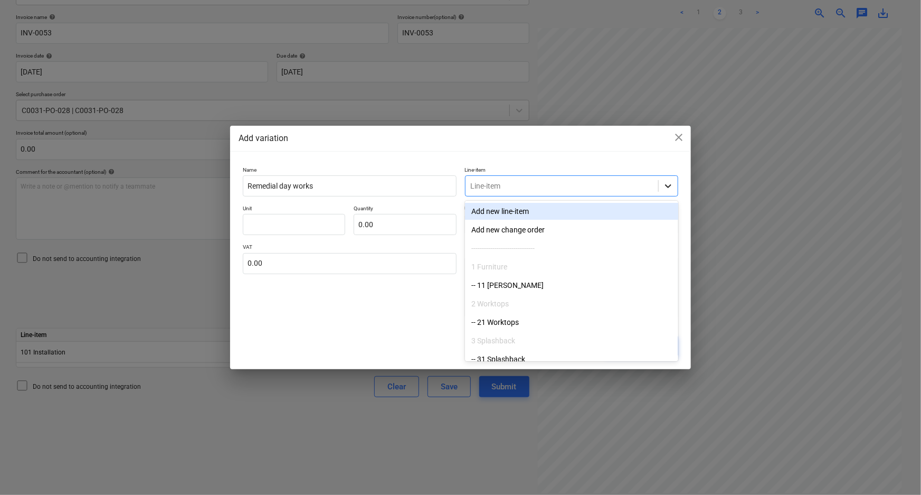
click at [660, 183] on div at bounding box center [668, 185] width 19 height 19
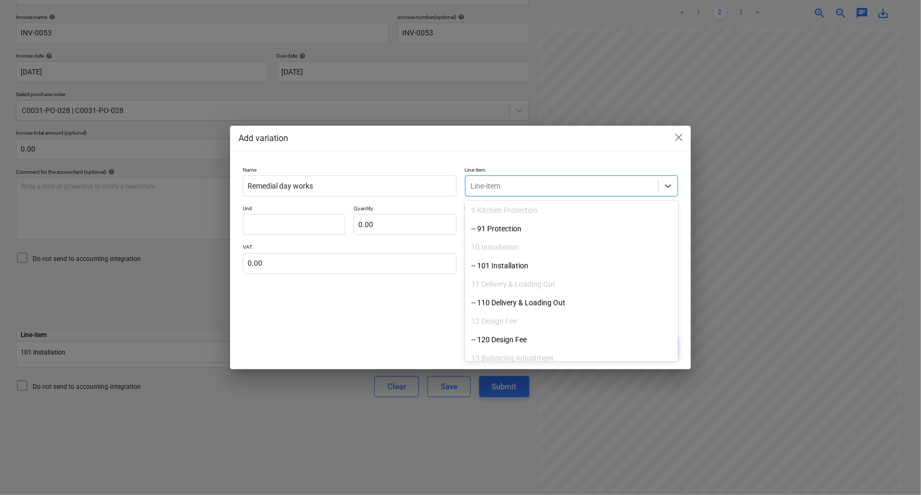
scroll to position [377, 0]
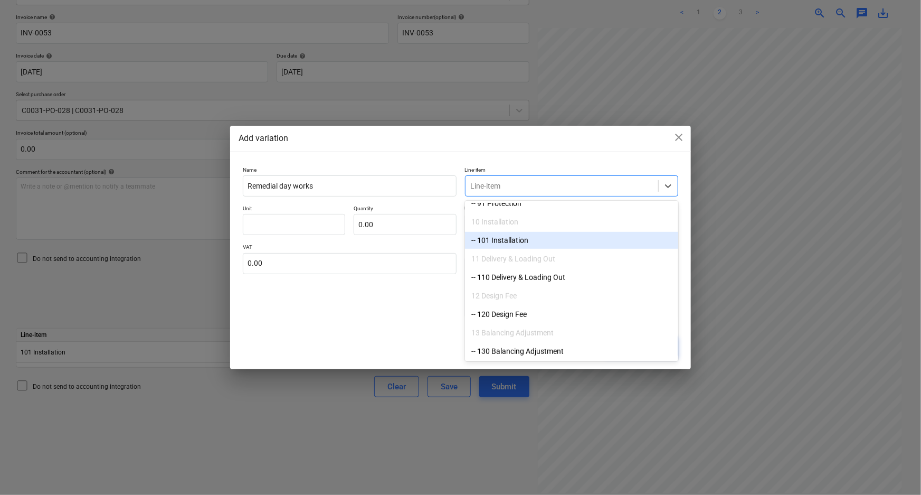
click at [526, 244] on div "-- 101 Installation" at bounding box center [571, 240] width 213 height 17
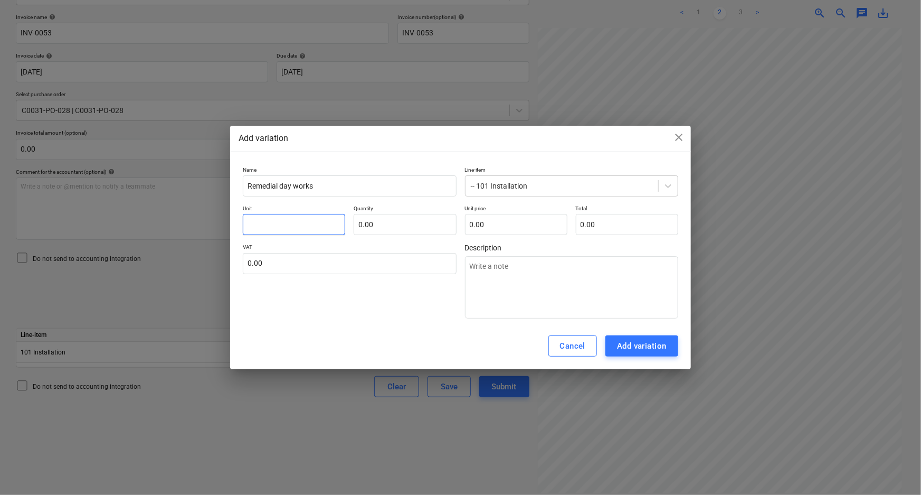
click at [306, 229] on input "text" at bounding box center [294, 224] width 102 height 21
type textarea "x"
type input "p"
type textarea "x"
type input "pc"
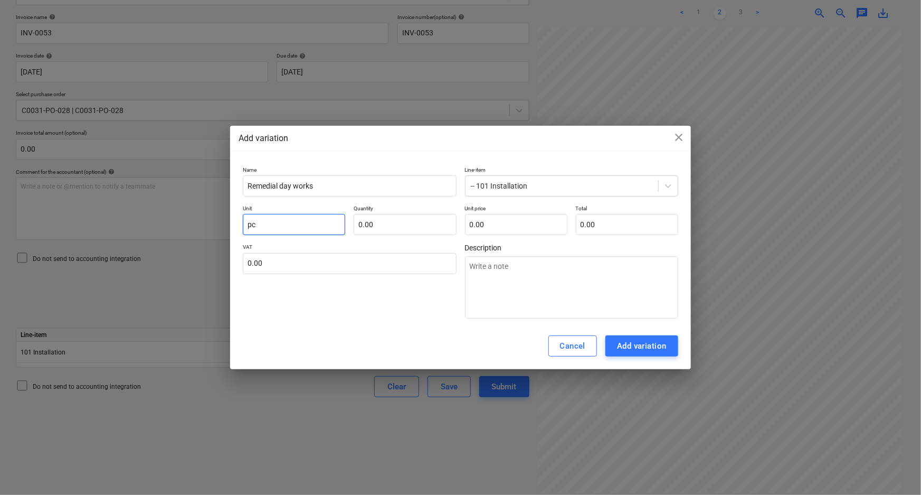
type textarea "x"
type input "pcs"
click at [432, 225] on input "text" at bounding box center [405, 224] width 102 height 21
type textarea "x"
type input "1.00"
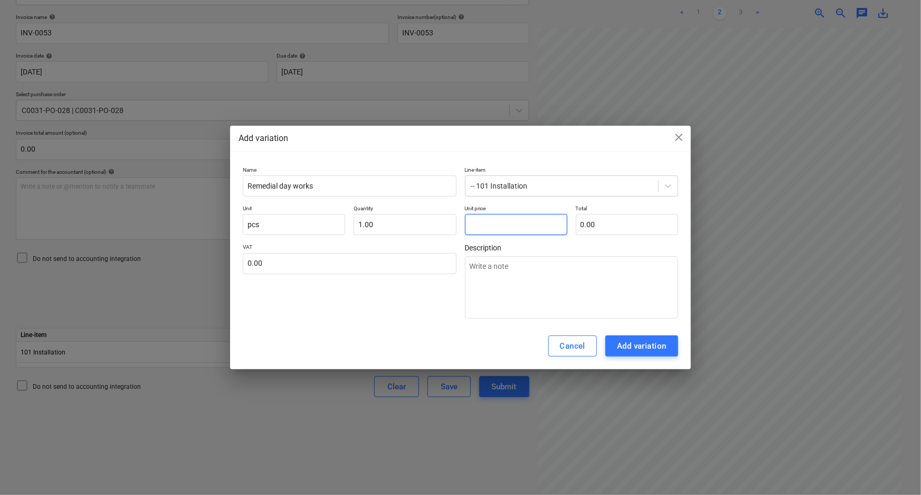
click at [494, 230] on input "text" at bounding box center [516, 224] width 102 height 21
type textarea "x"
type input "1"
type input "1.00"
type textarea "x"
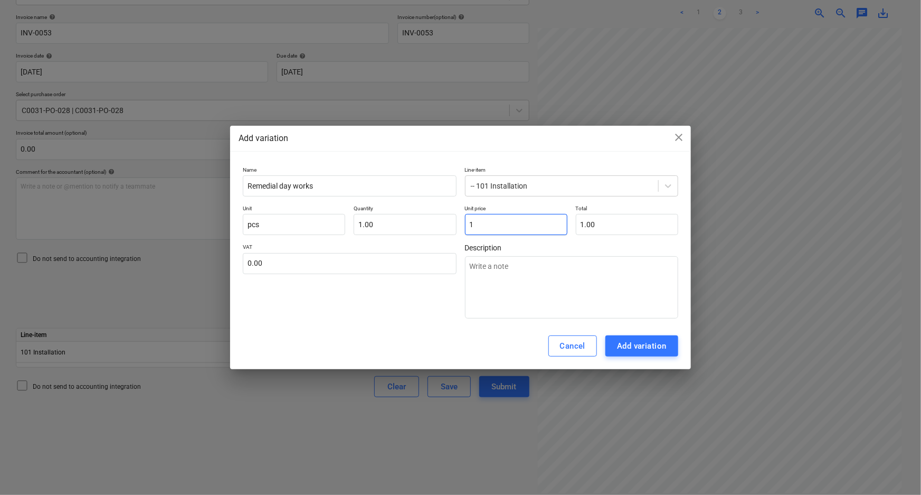
type input "18"
type input "18.00"
type textarea "x"
type input "180"
type input "180.00"
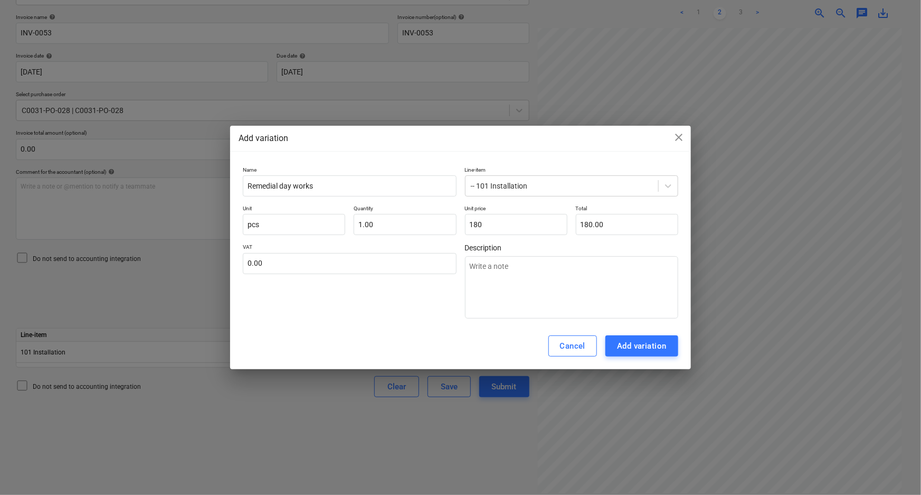
type input "180.00"
click at [421, 324] on div "Cancel Add variation" at bounding box center [460, 346] width 461 height 46
click at [636, 343] on div "Add variation" at bounding box center [642, 346] width 50 height 14
type textarea "x"
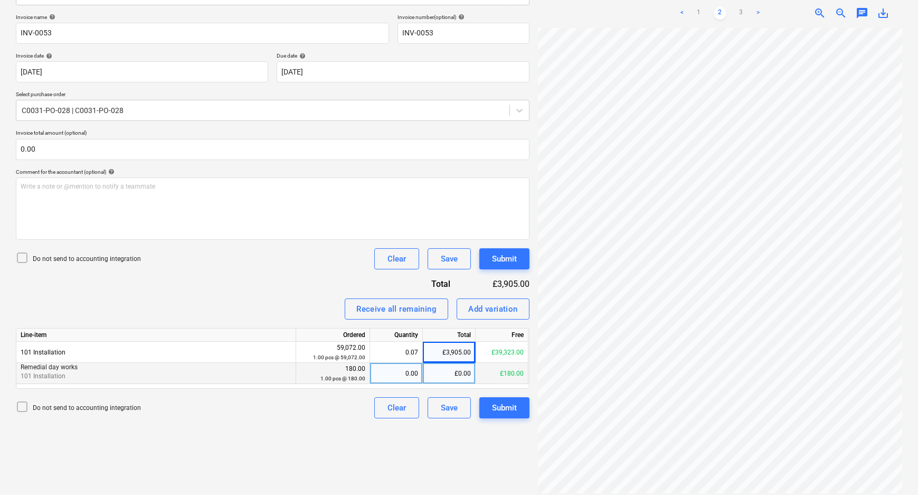
click at [406, 375] on div "0.00" at bounding box center [396, 373] width 44 height 21
type input "1"
click at [403, 437] on div "Create new document Select company Gid Kitchens Ltd Add new company Select docu…" at bounding box center [273, 196] width 522 height 589
click at [510, 259] on div "Submit" at bounding box center [504, 259] width 25 height 14
